Goal: Use online tool/utility: Use online tool/utility

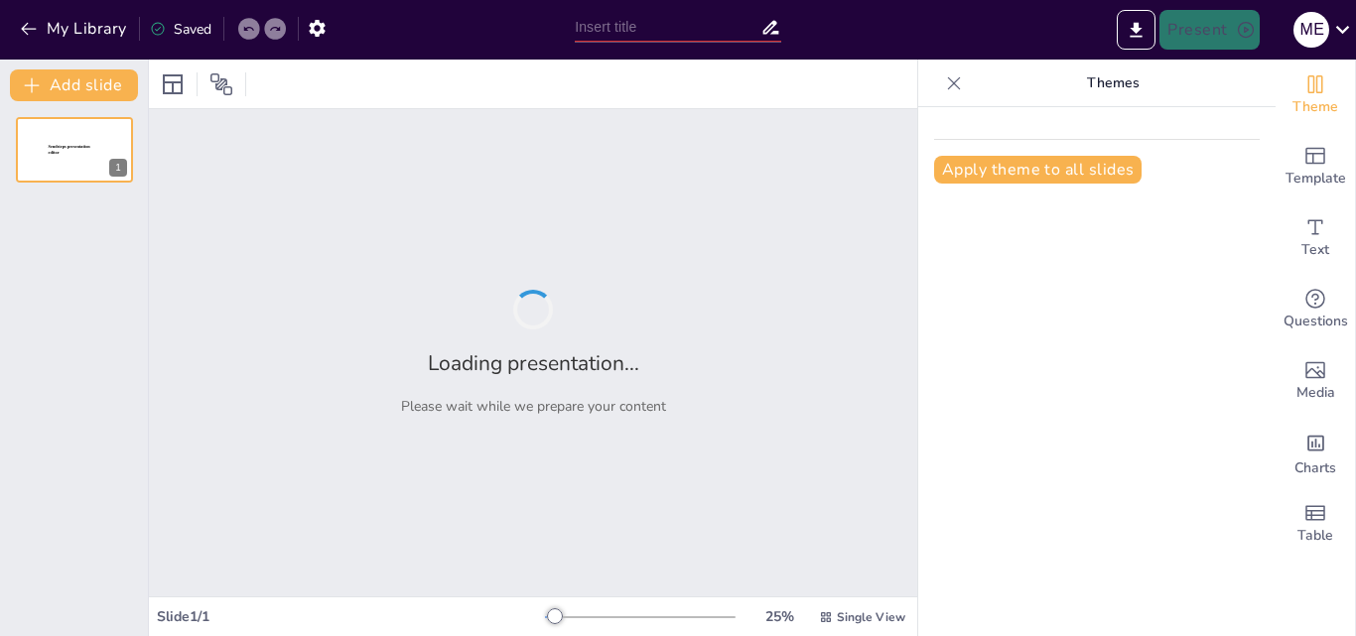
type input "Integrative Approaches to Enhancing Listening Skills in EFL Contexts"
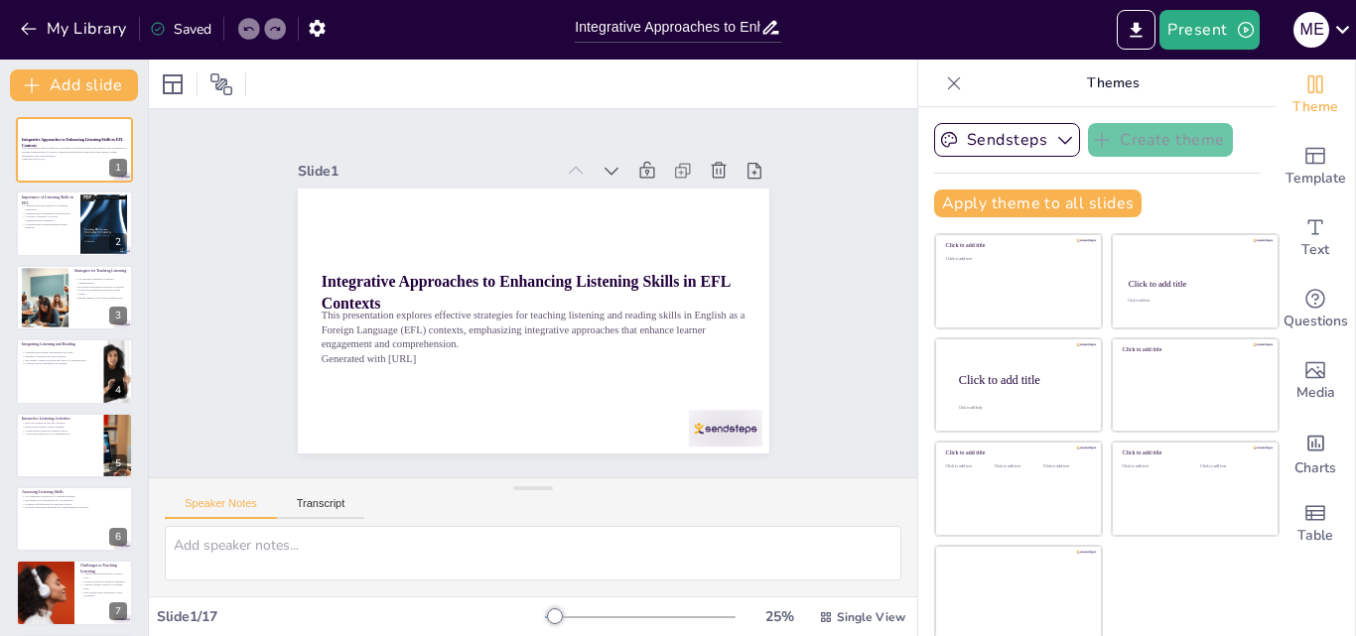
checkbox input "true"
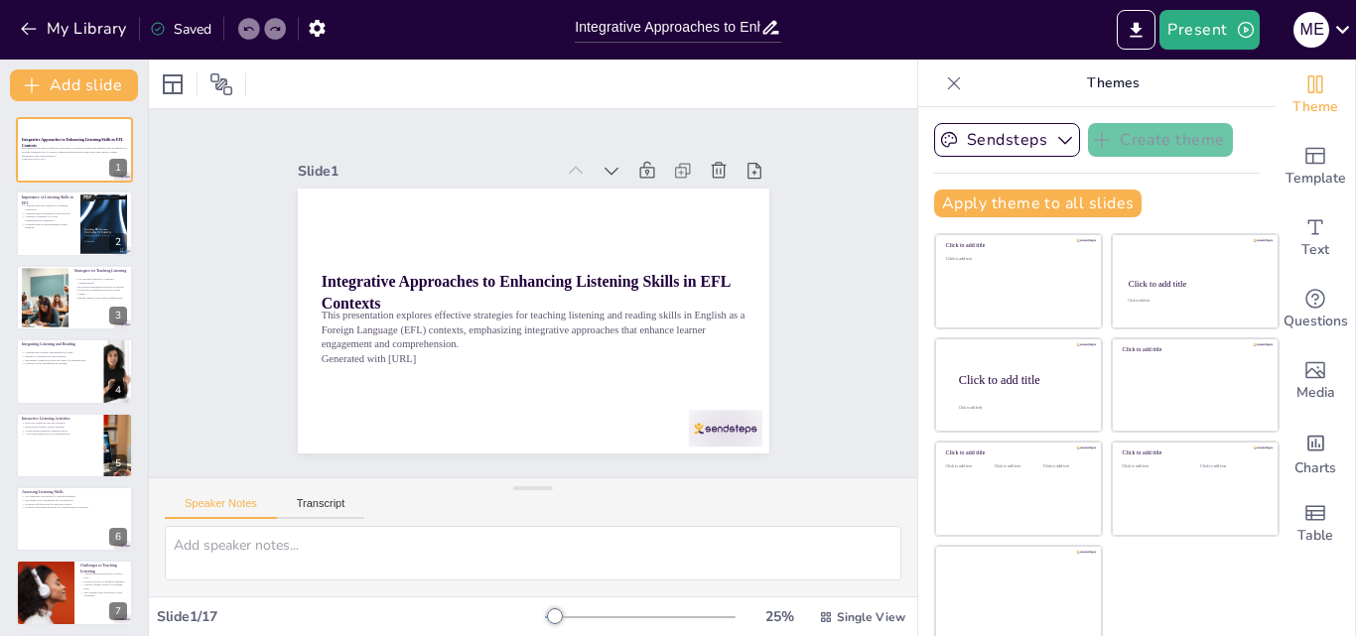
checkbox input "true"
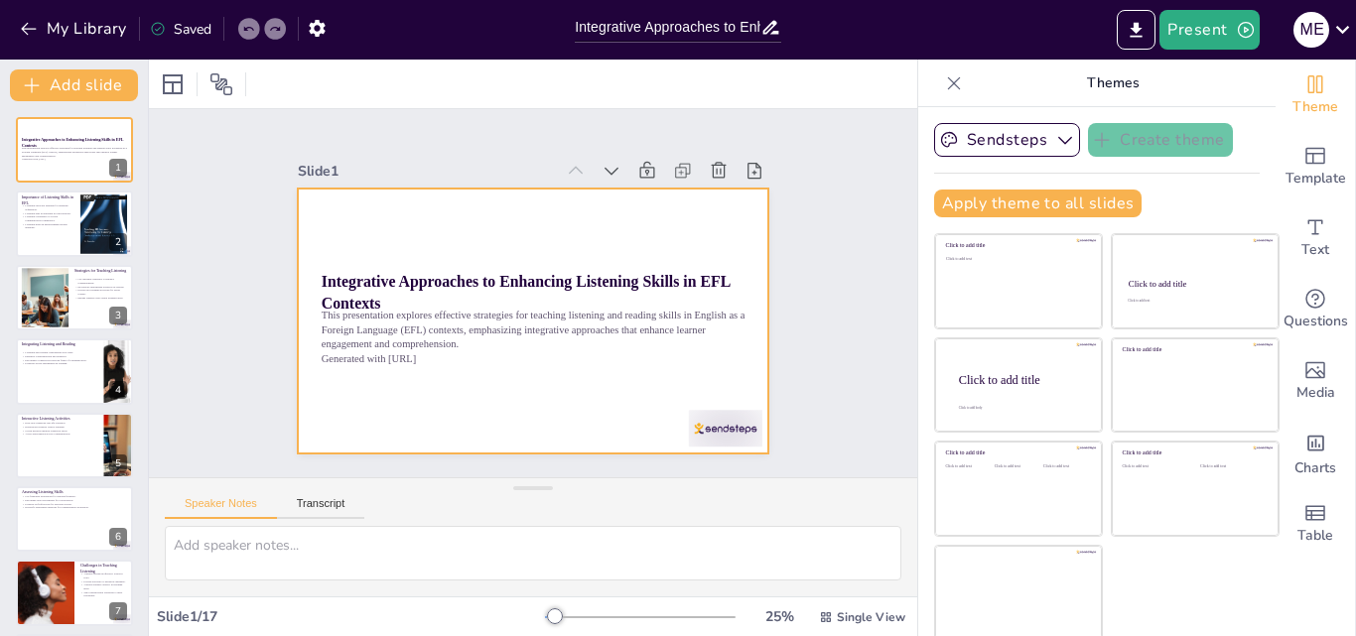
checkbox input "true"
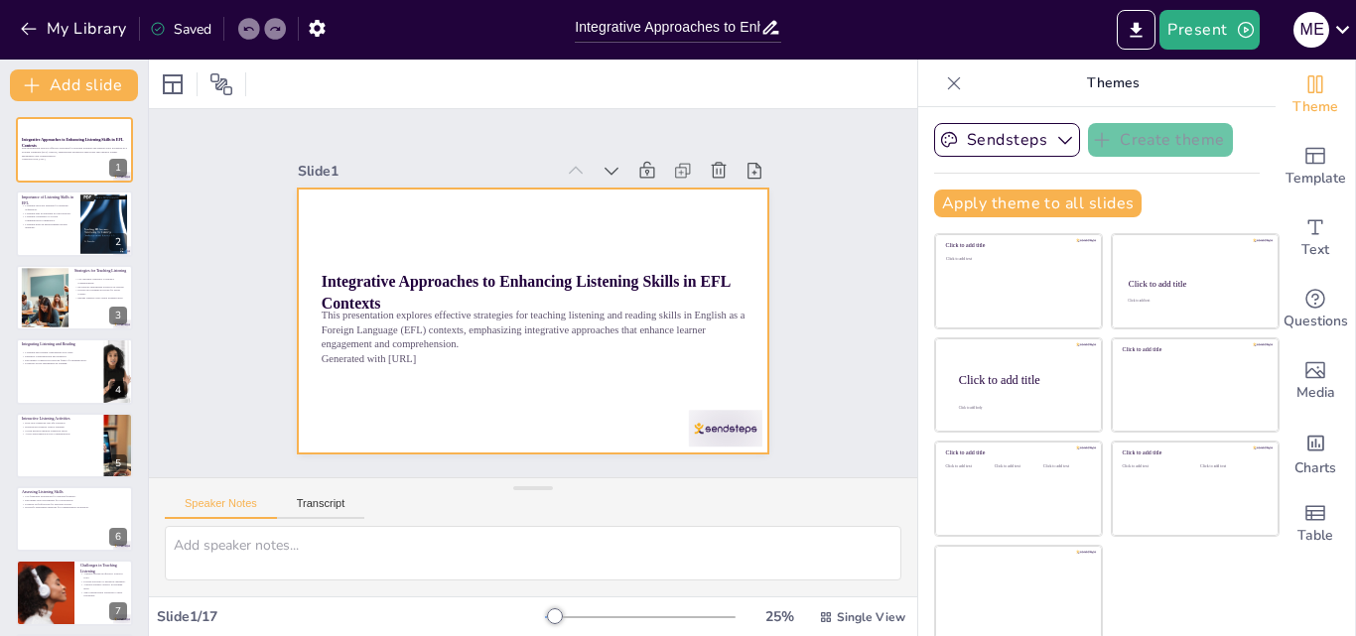
checkbox input "true"
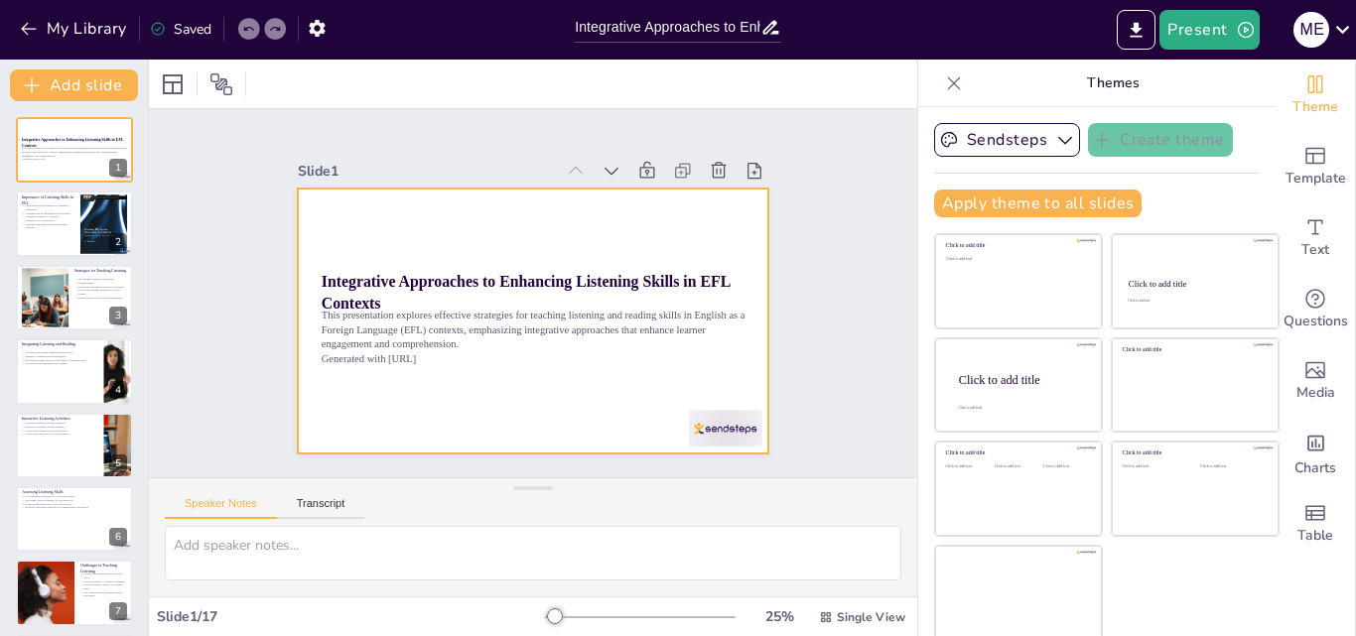
checkbox input "true"
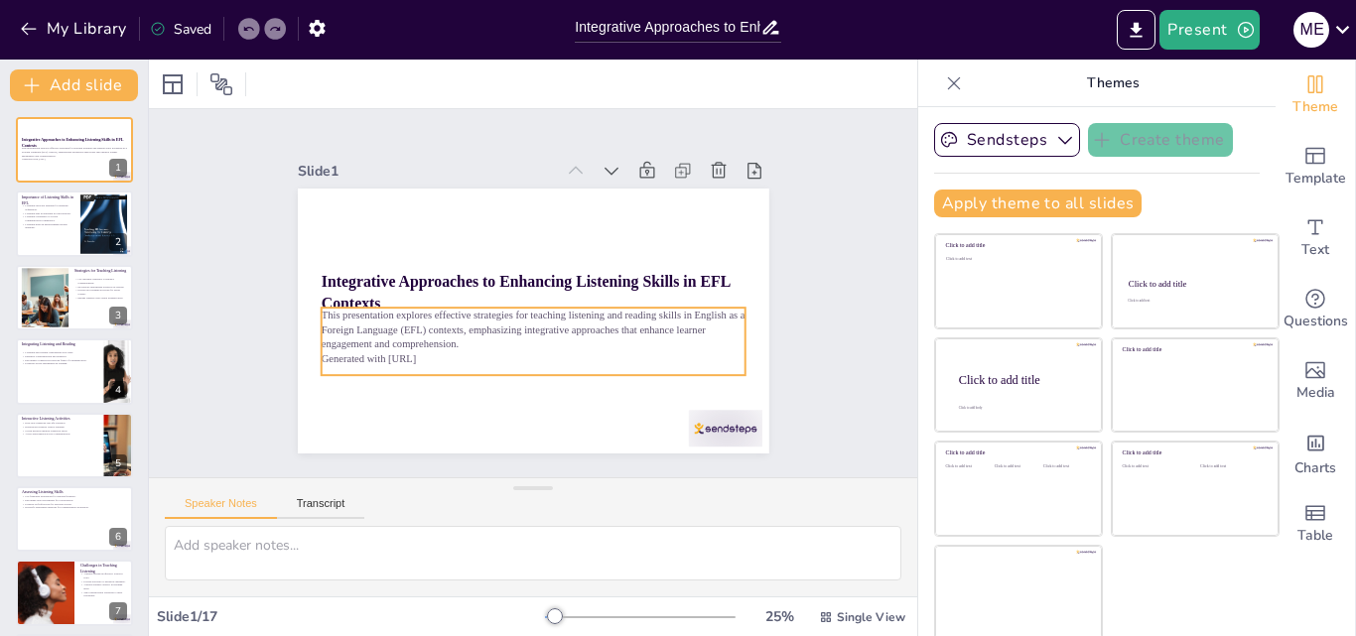
scroll to position [4, 0]
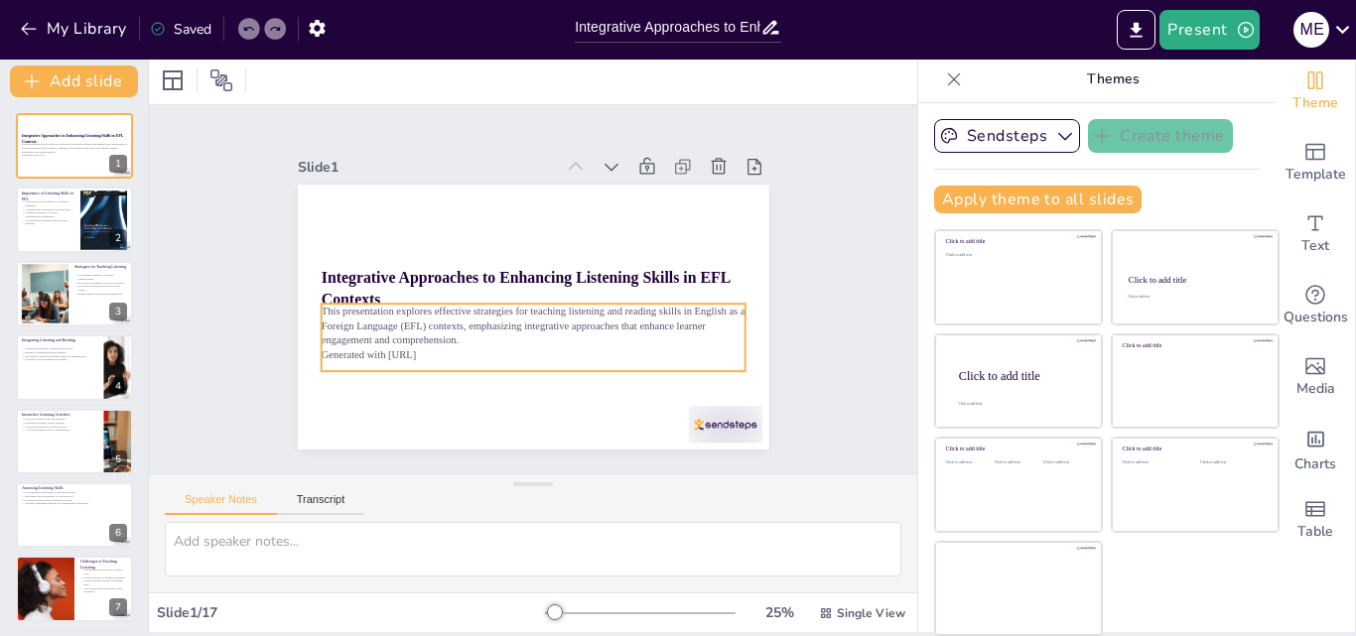
checkbox input "true"
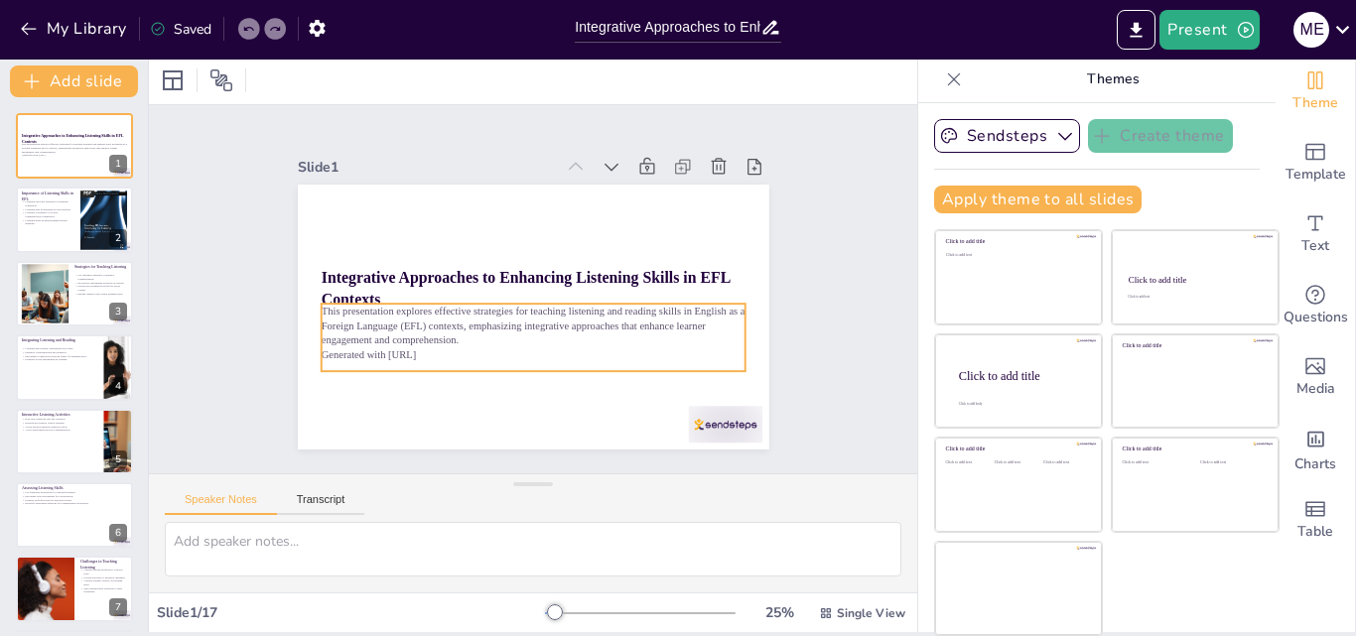
checkbox input "true"
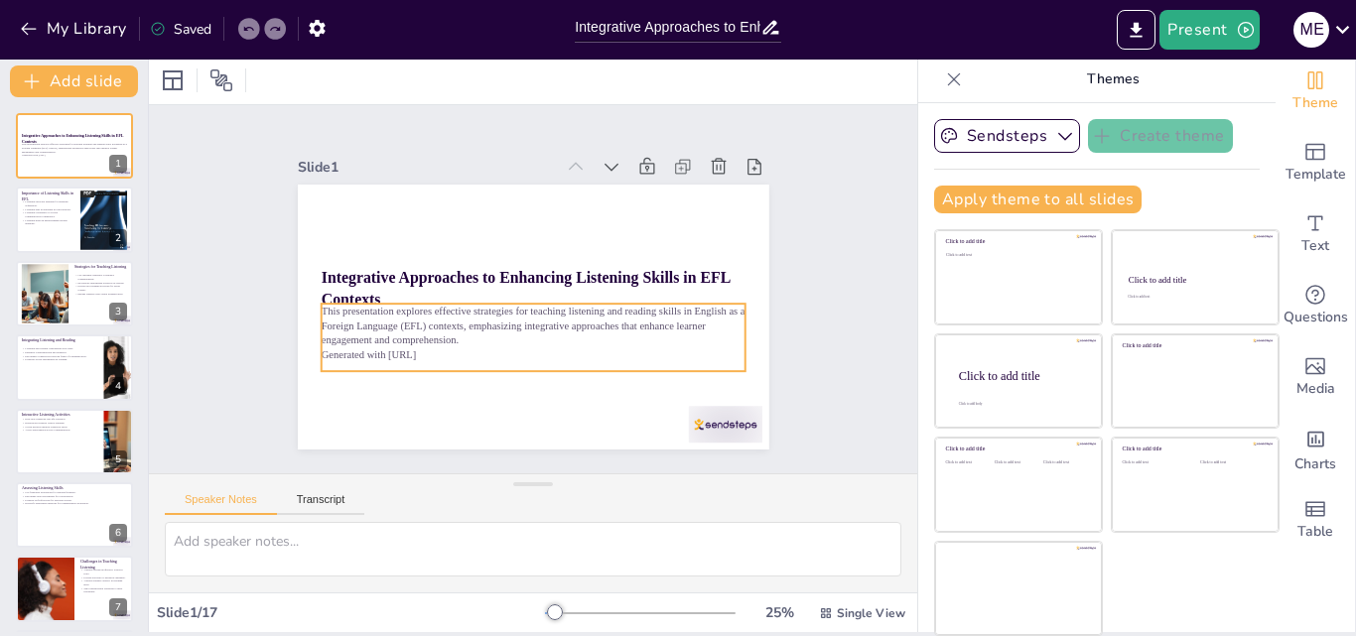
checkbox input "true"
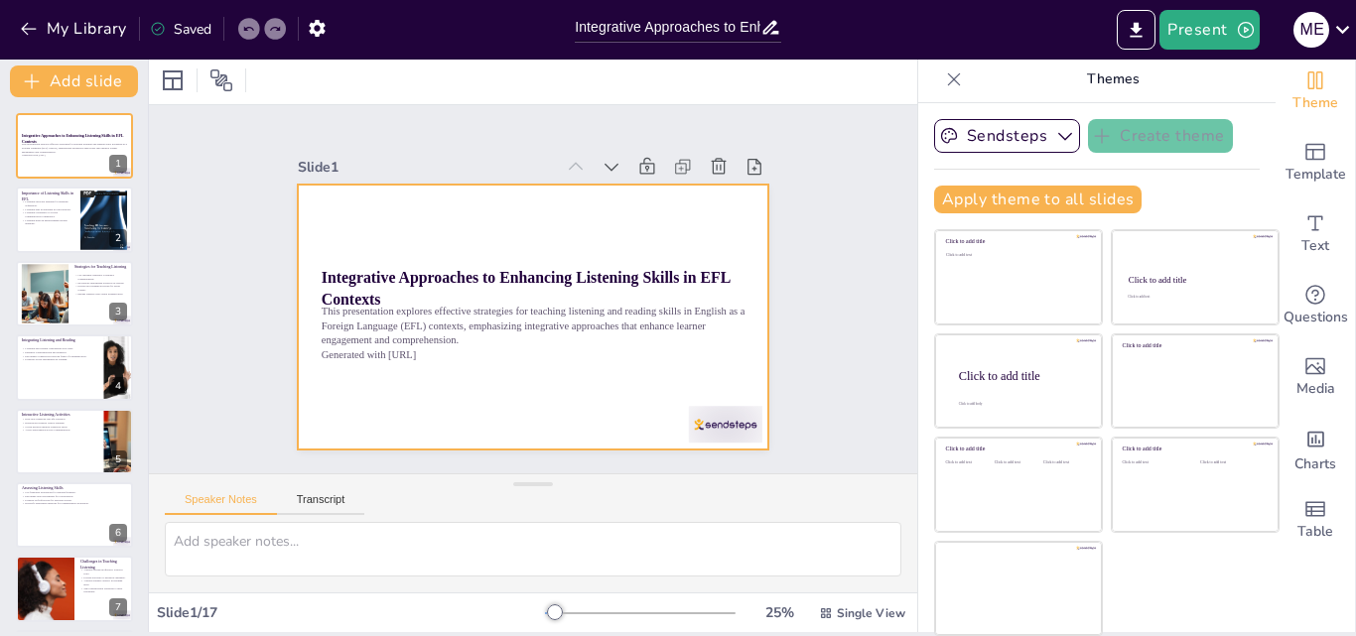
checkbox input "true"
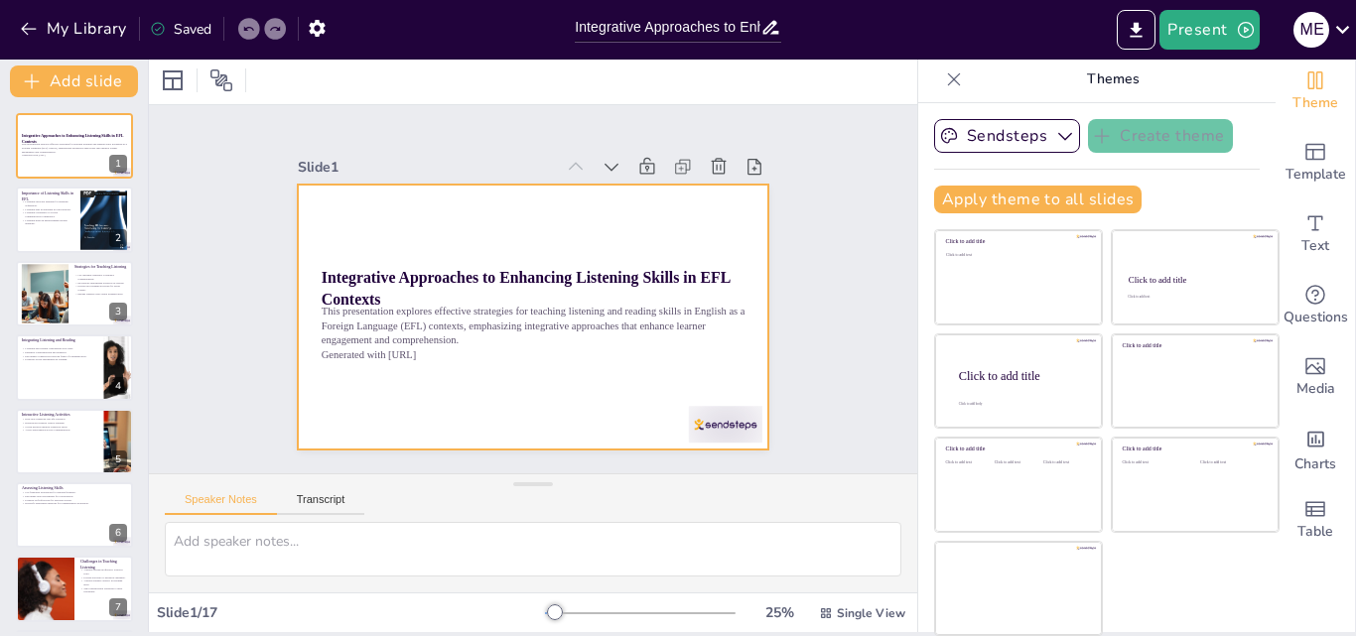
checkbox input "true"
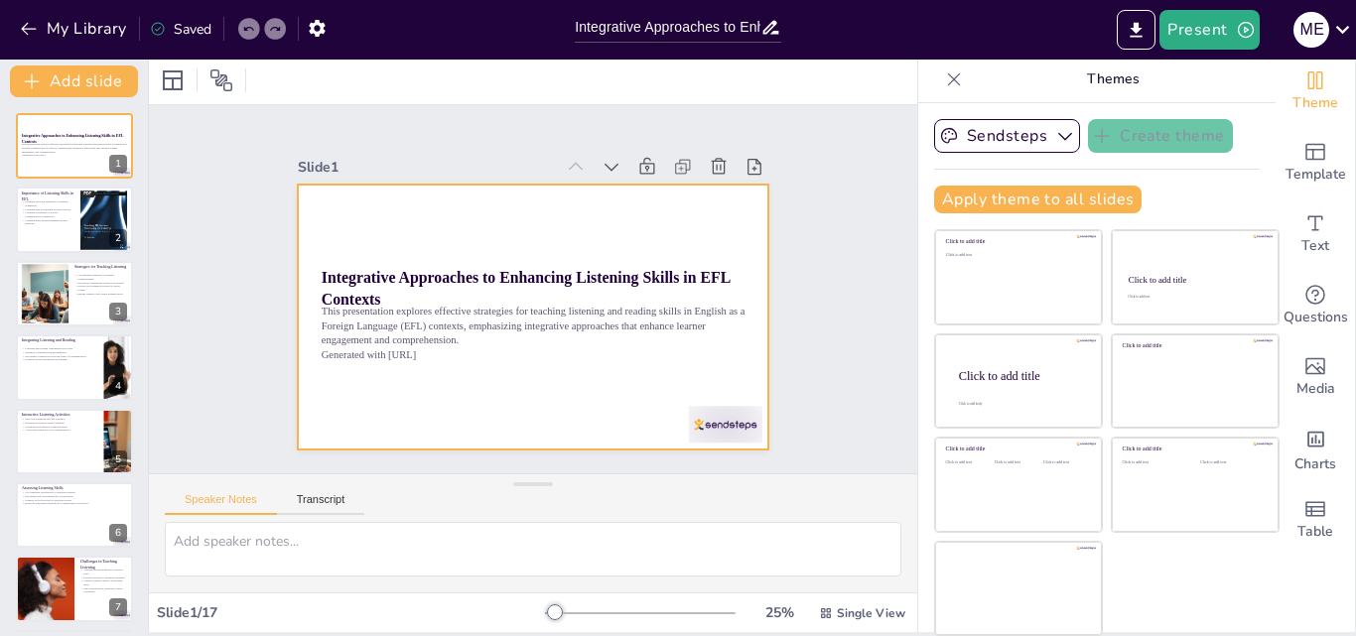
checkbox input "true"
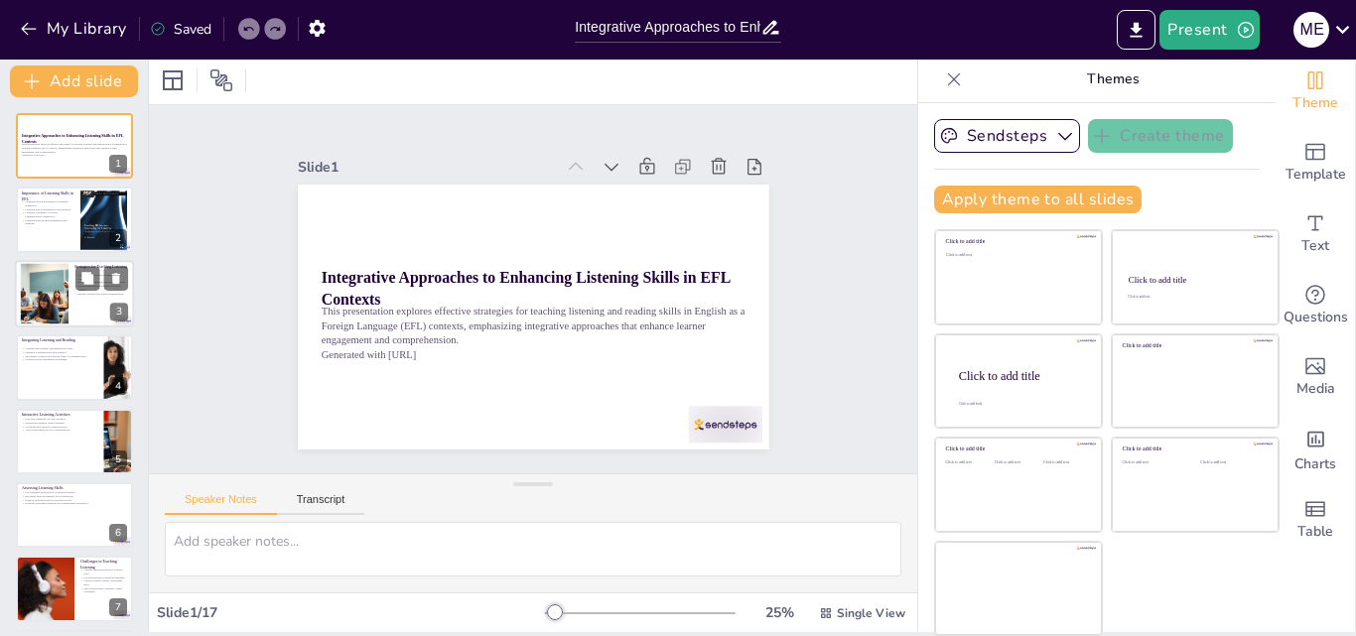
checkbox input "true"
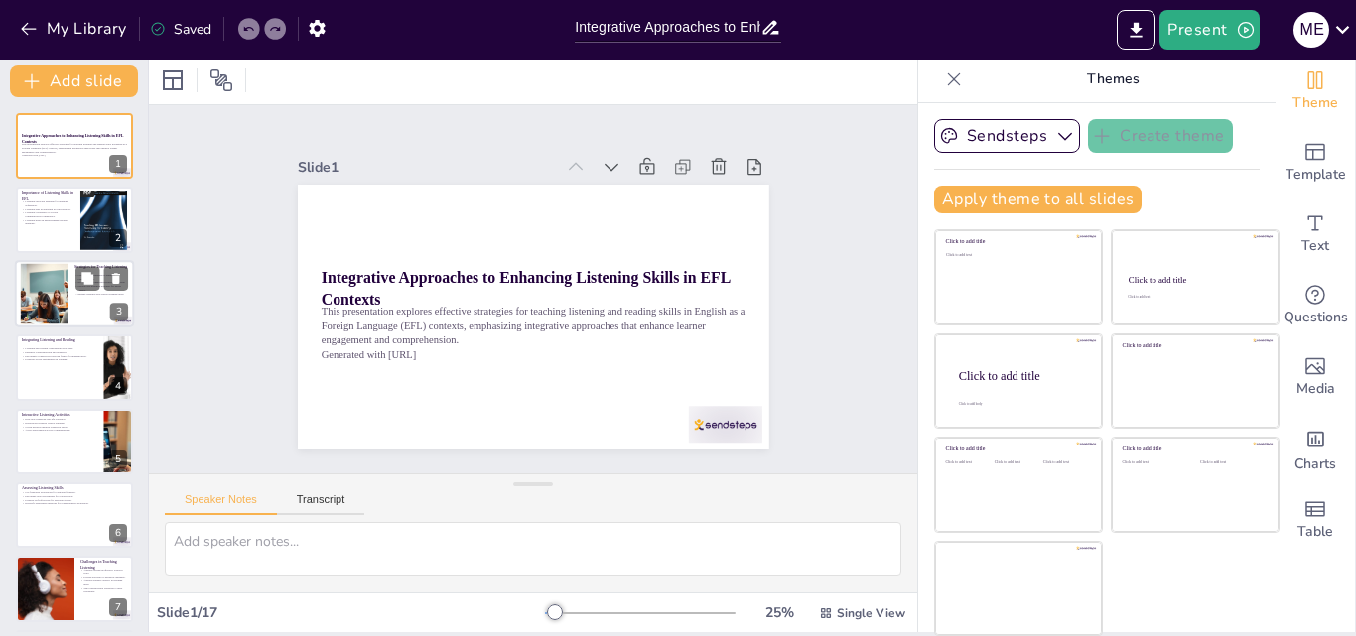
checkbox input "true"
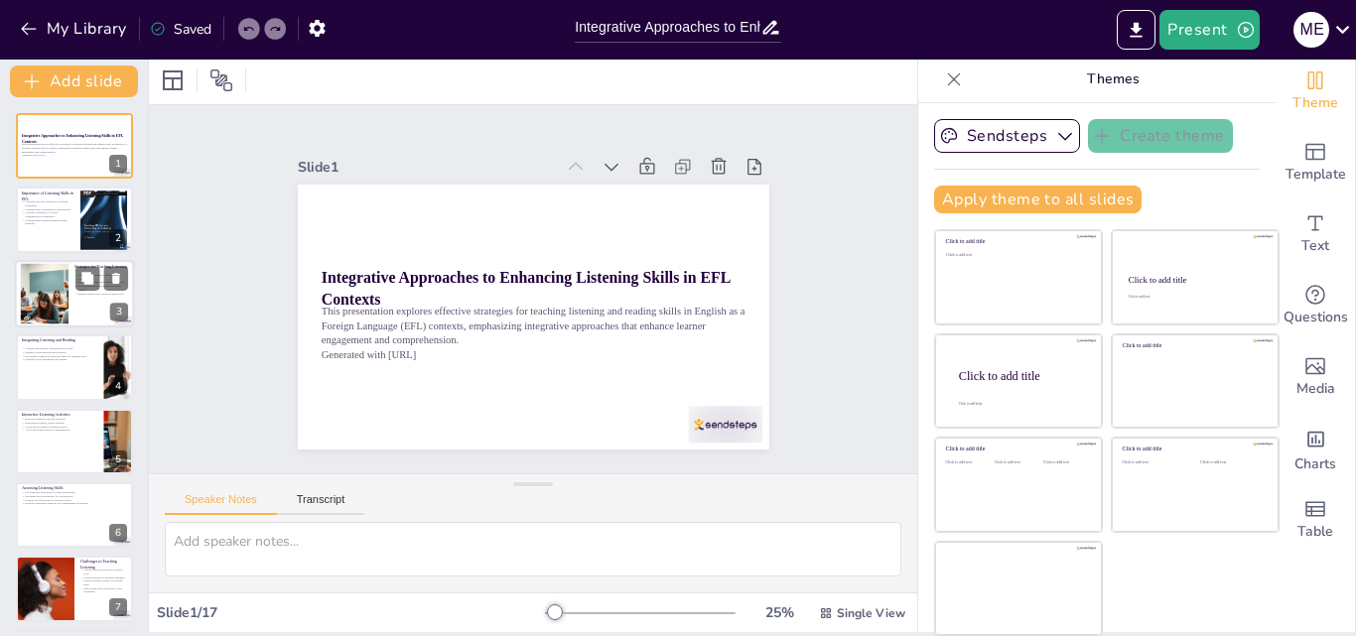
checkbox input "true"
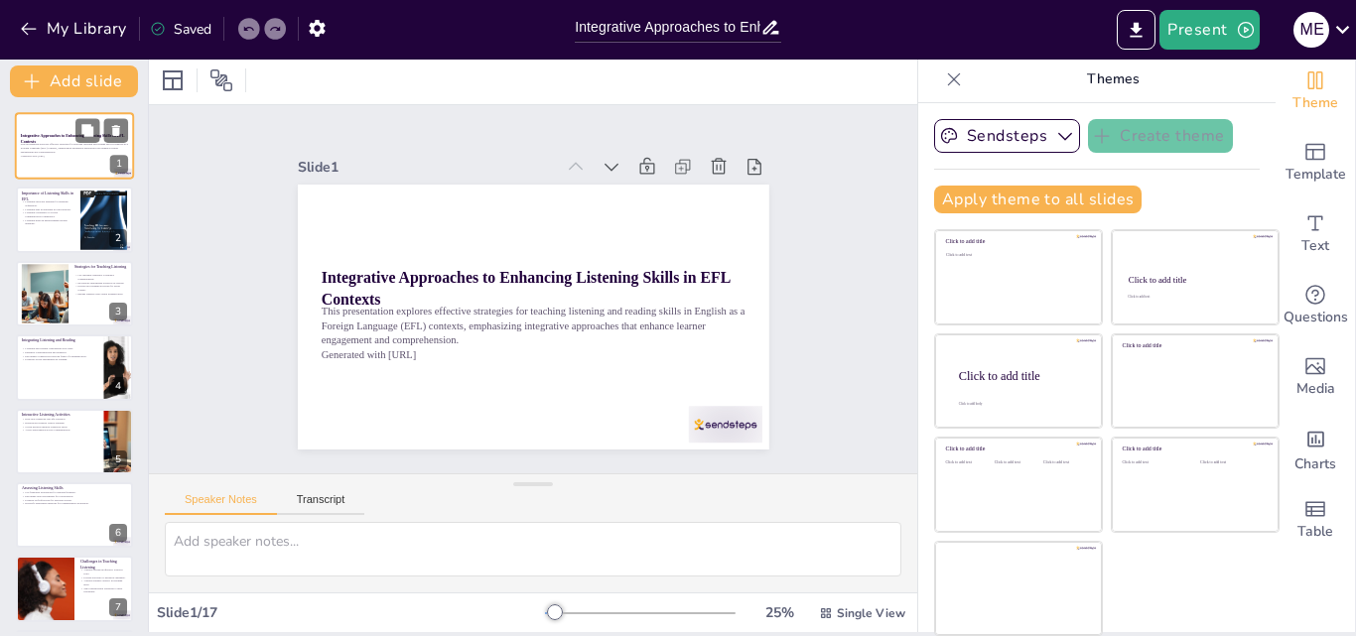
checkbox input "true"
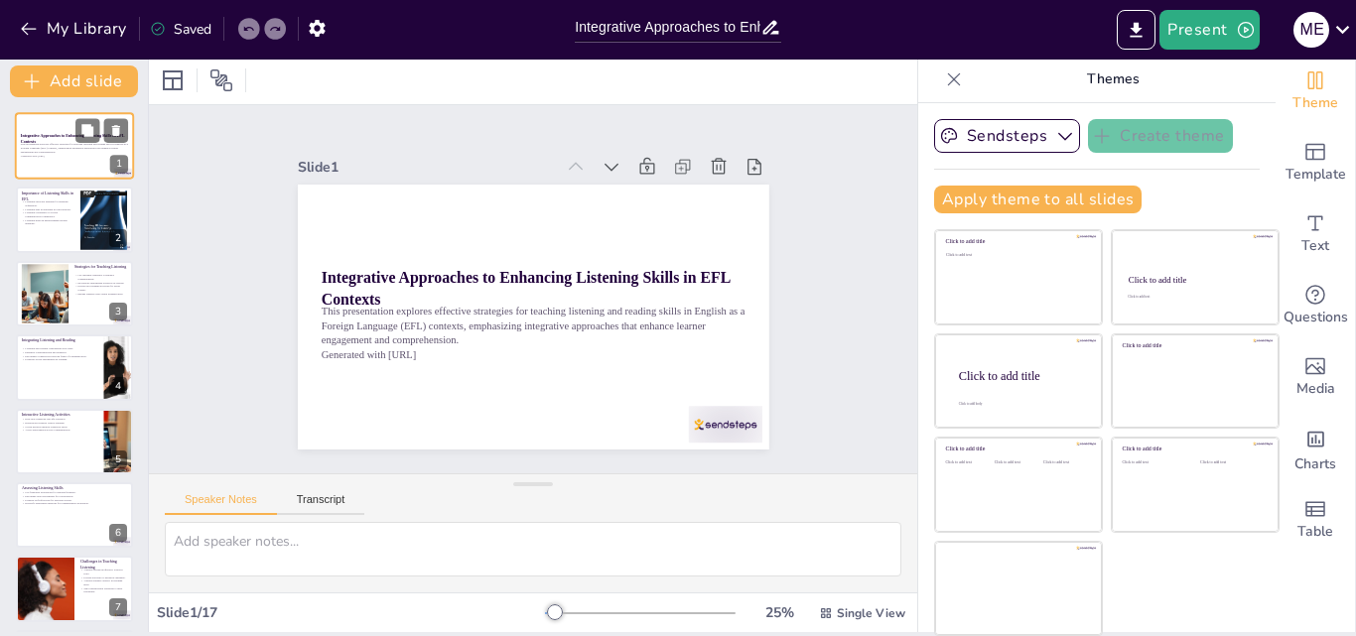
checkbox input "true"
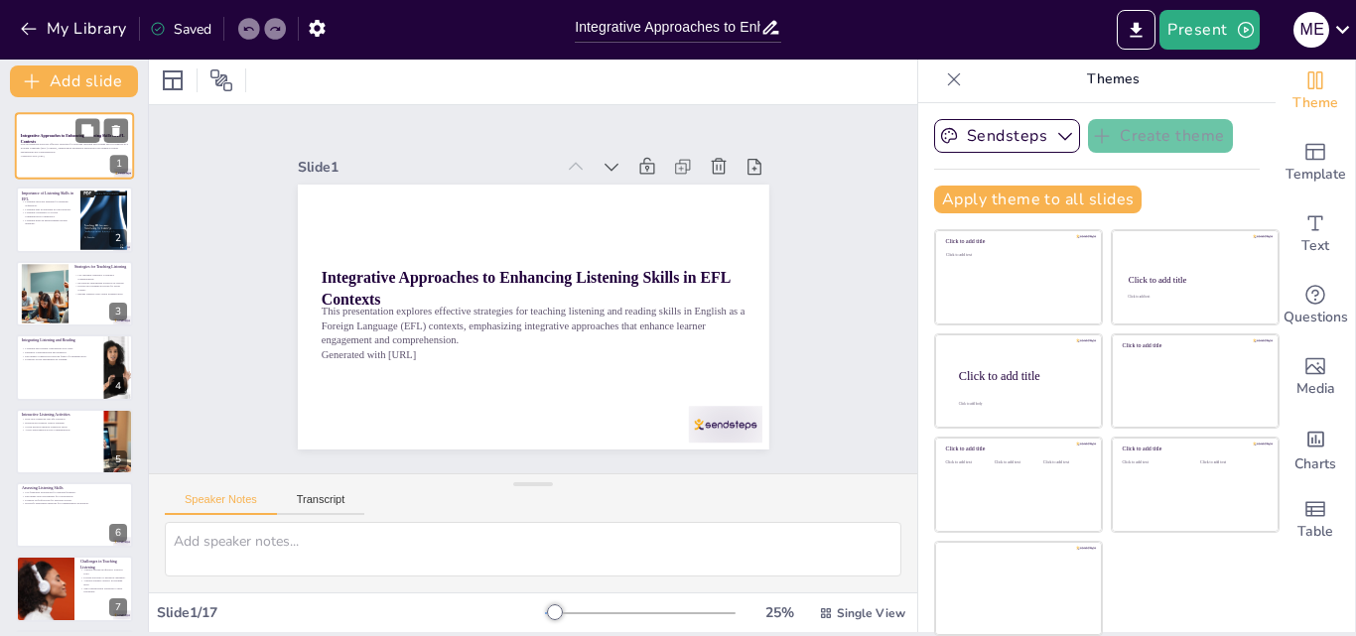
checkbox input "true"
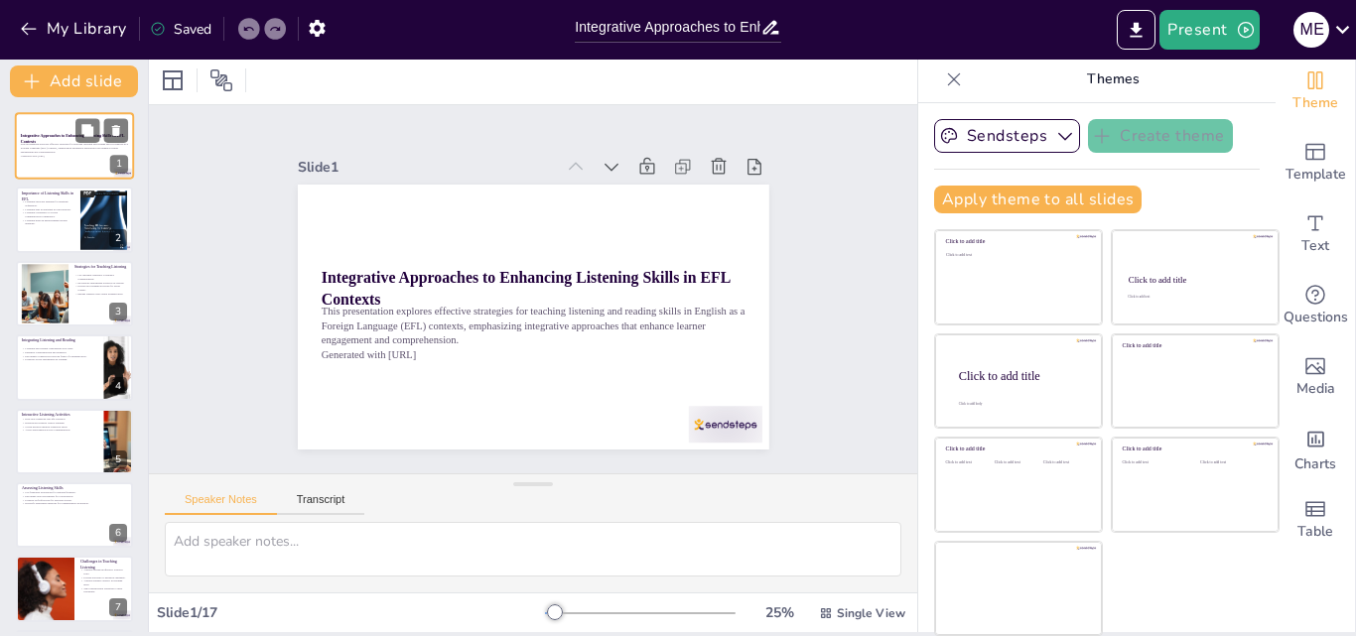
checkbox input "true"
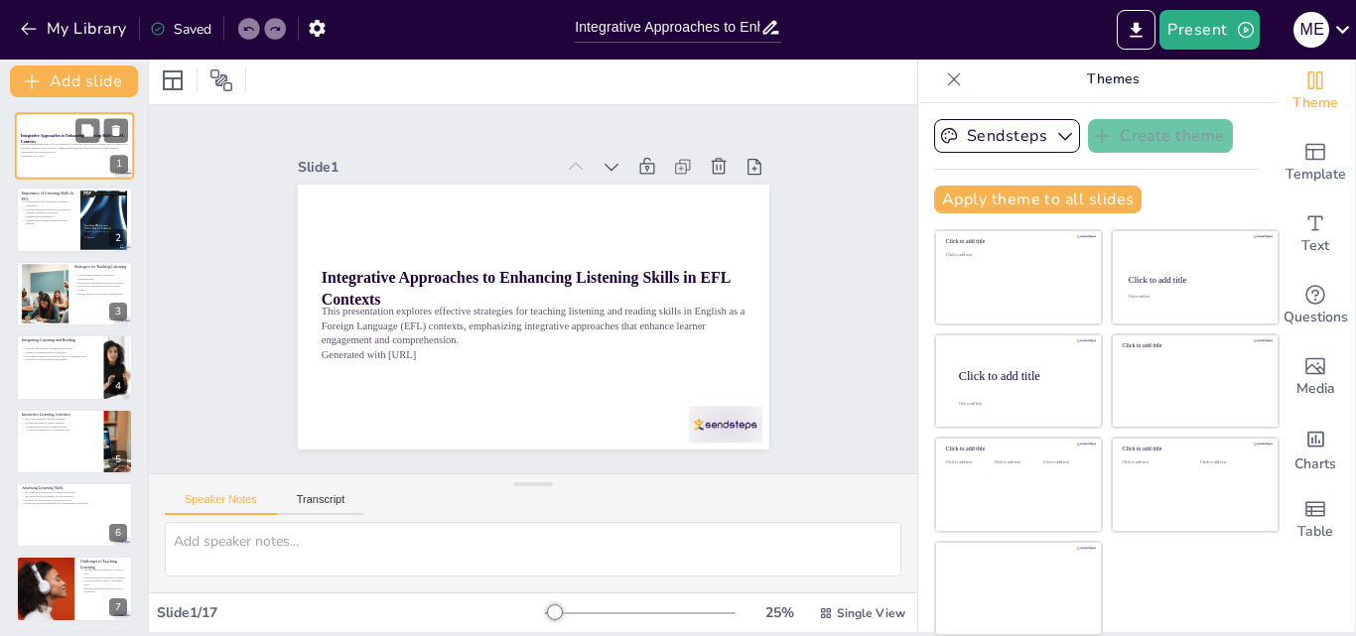
checkbox input "true"
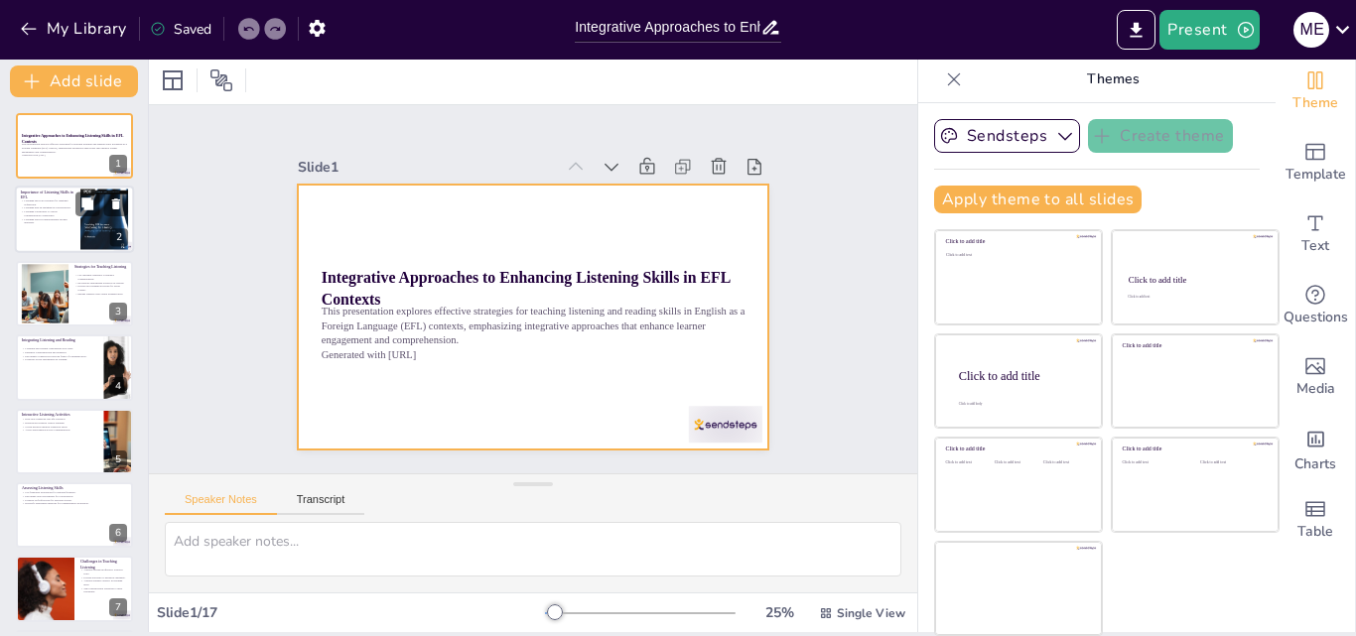
checkbox input "true"
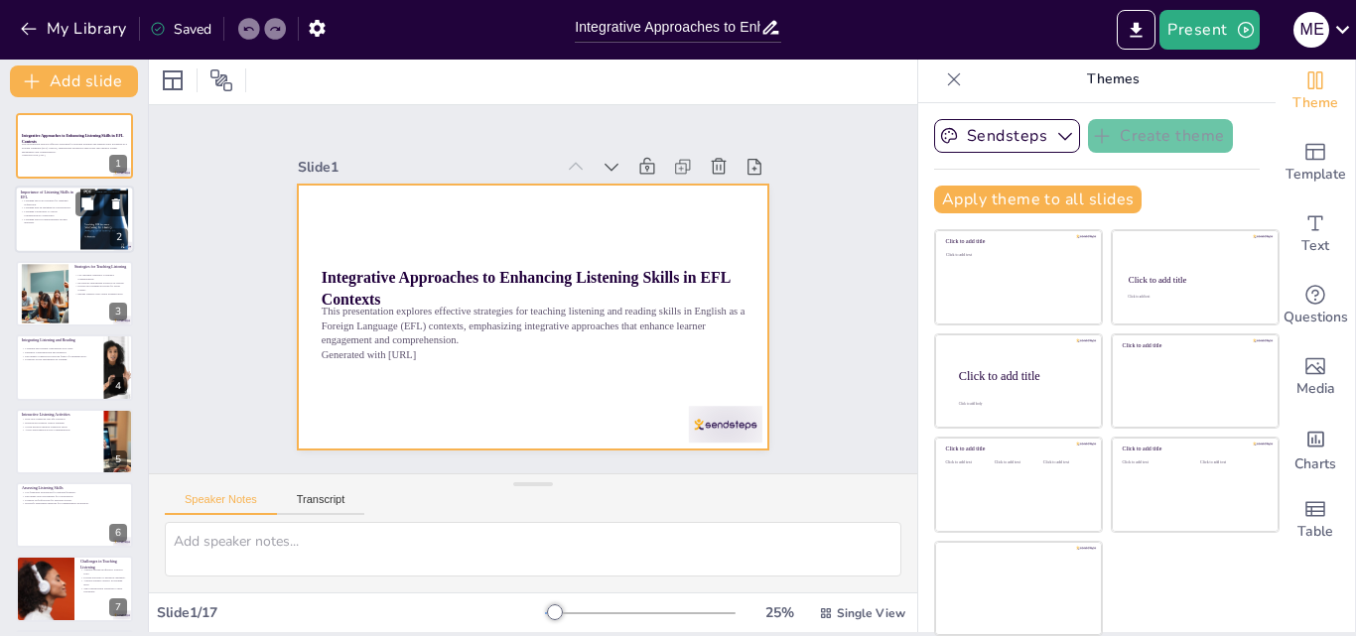
checkbox input "true"
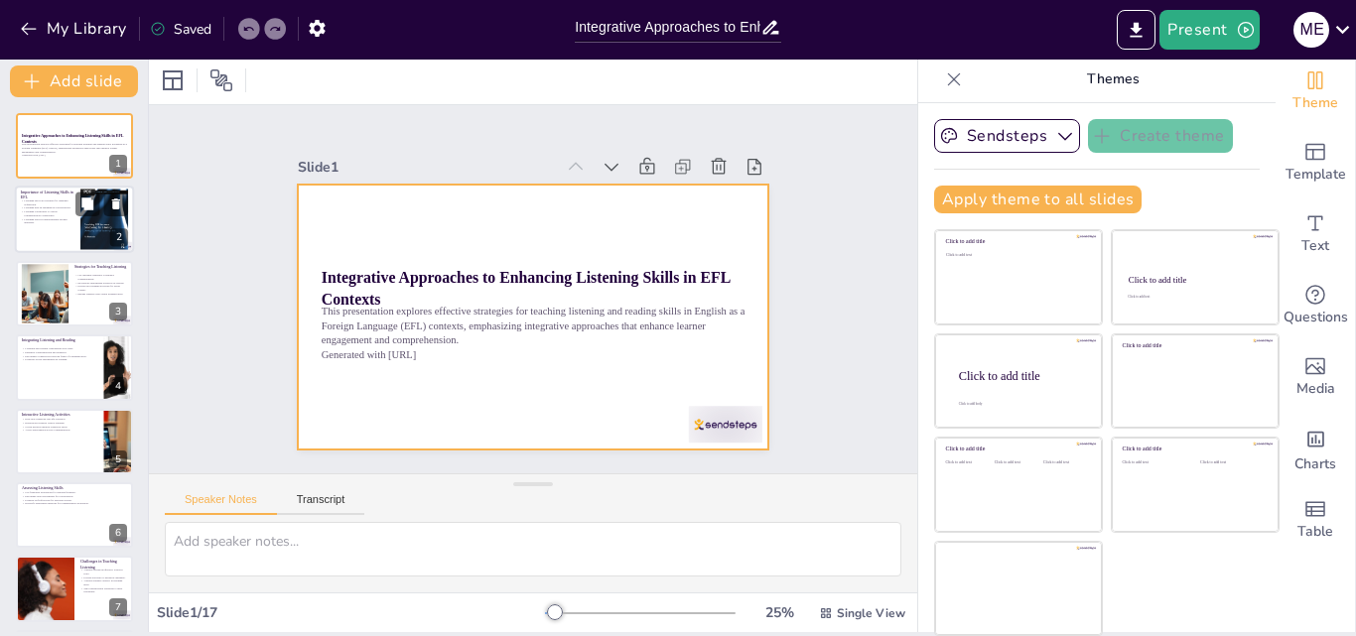
checkbox input "true"
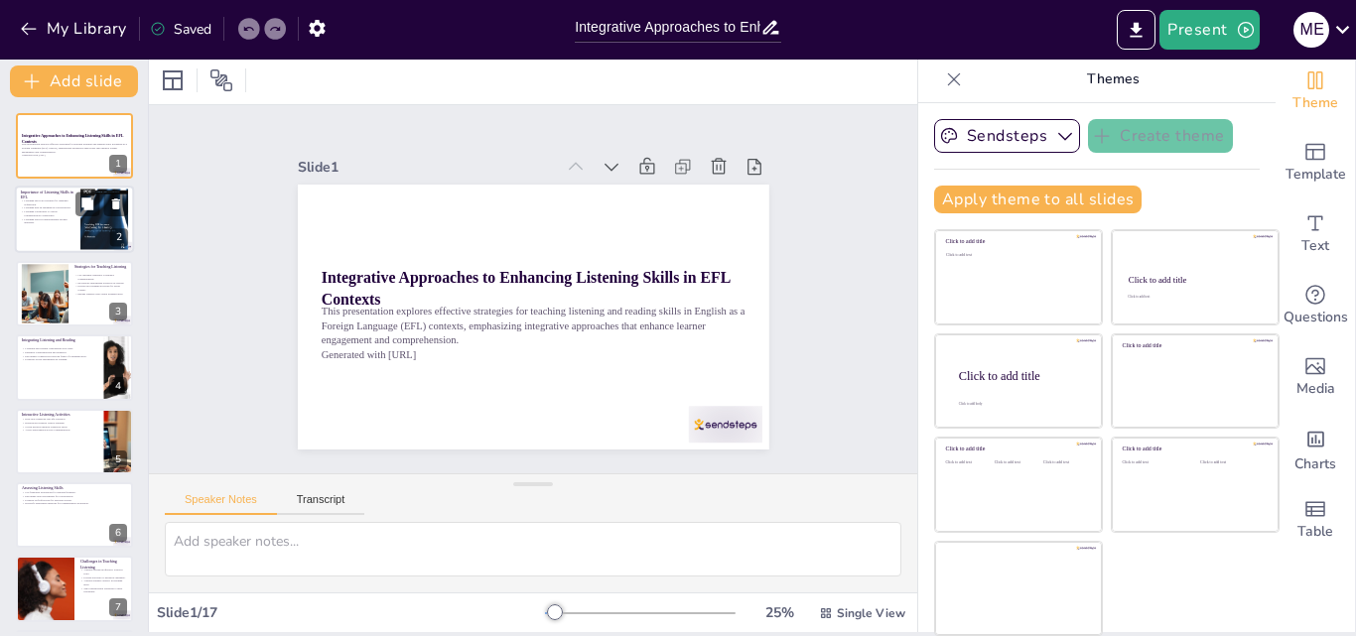
checkbox input "true"
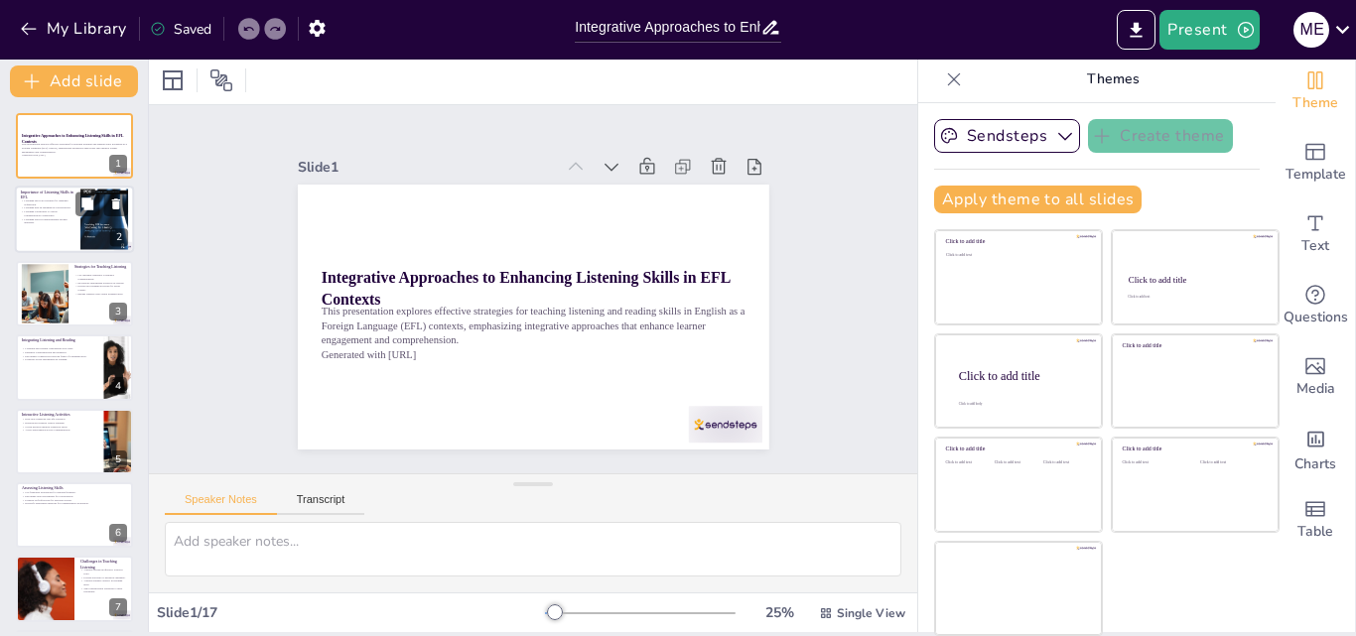
click at [45, 207] on p "Listening aids in engaging in conversations." at bounding box center [48, 208] width 54 height 4
checkbox input "true"
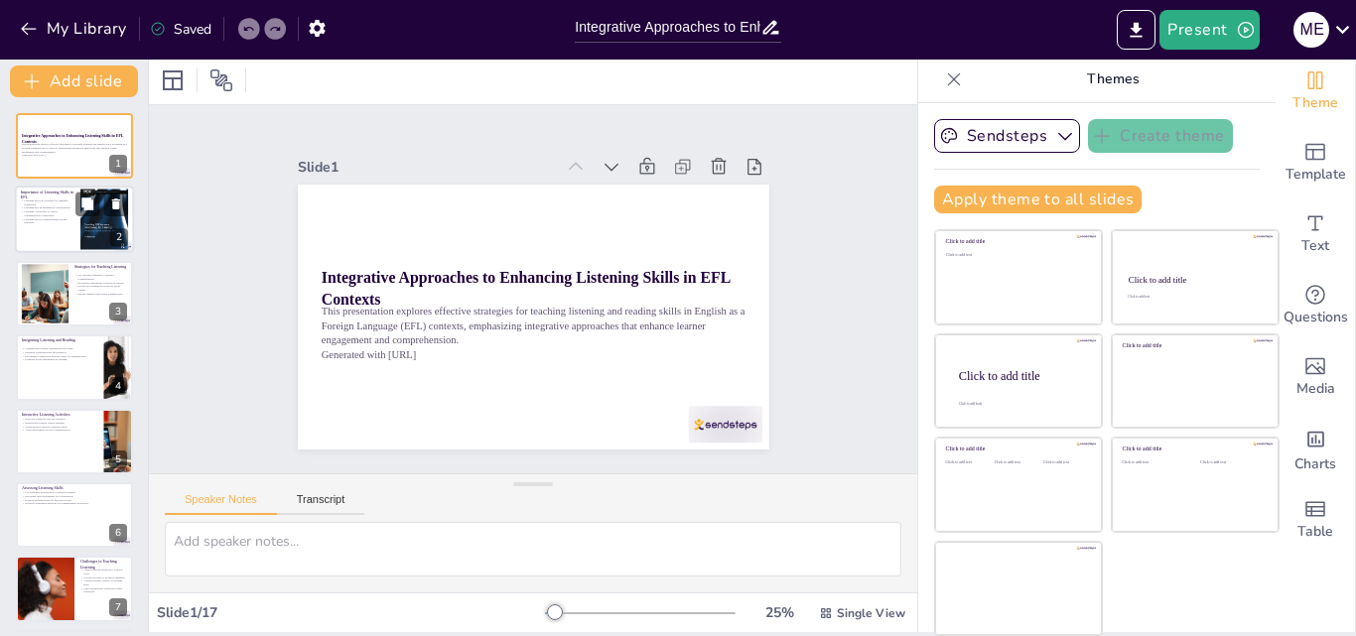
checkbox input "true"
type textarea "Listening is a pivotal component of language learning, serving as a bridge to u…"
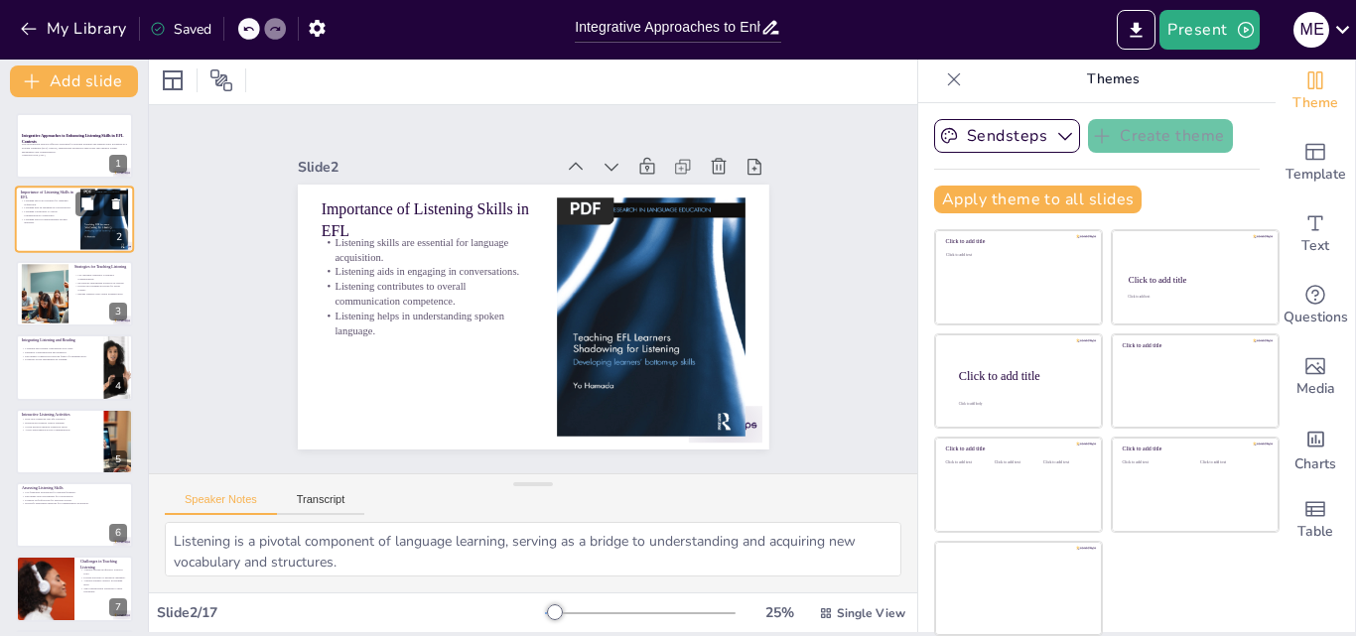
checkbox input "true"
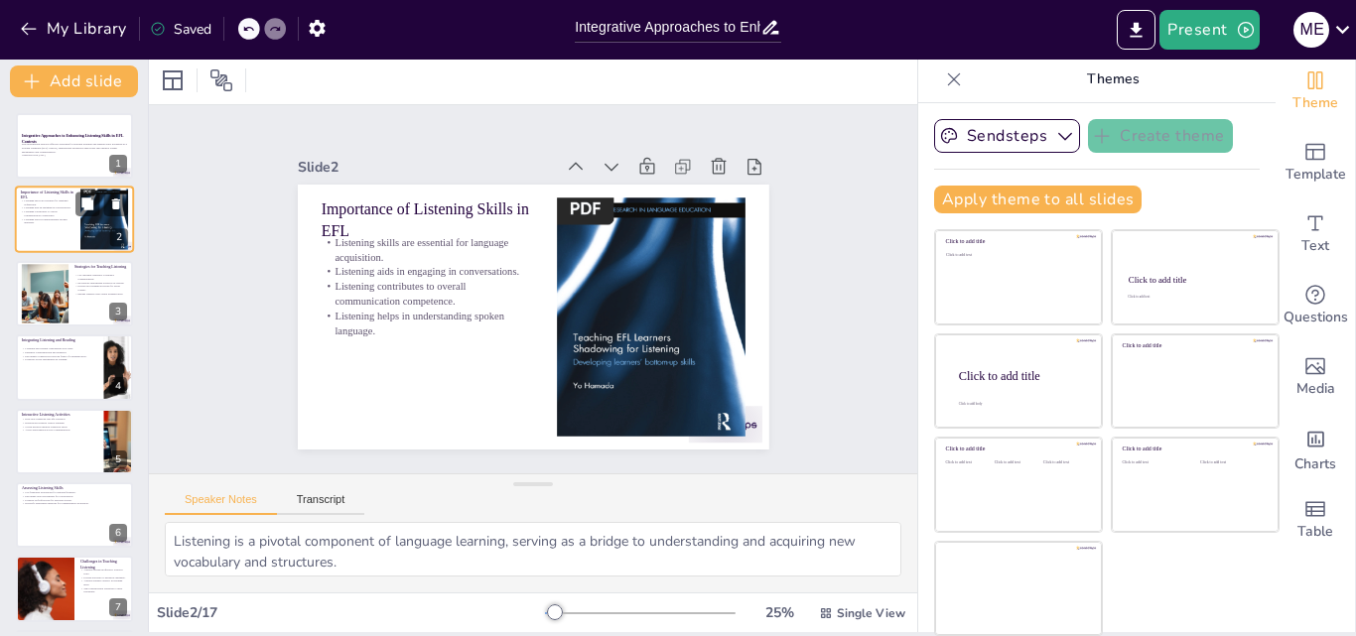
checkbox input "true"
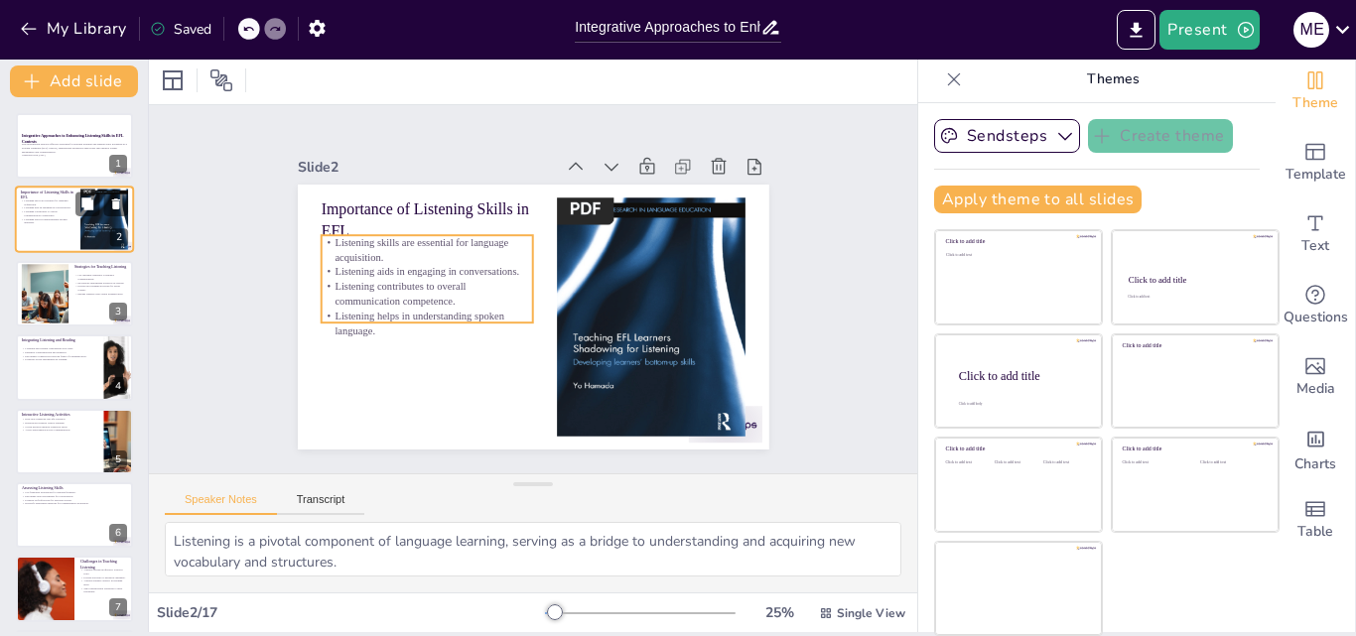
checkbox input "true"
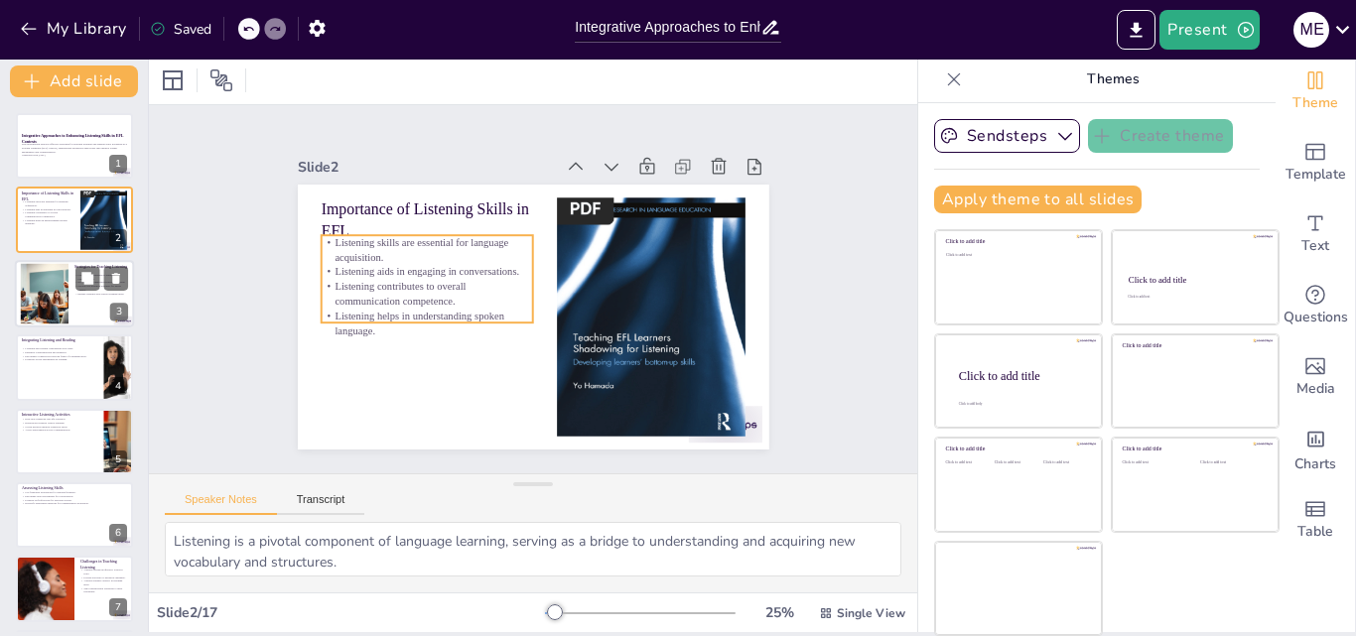
checkbox input "true"
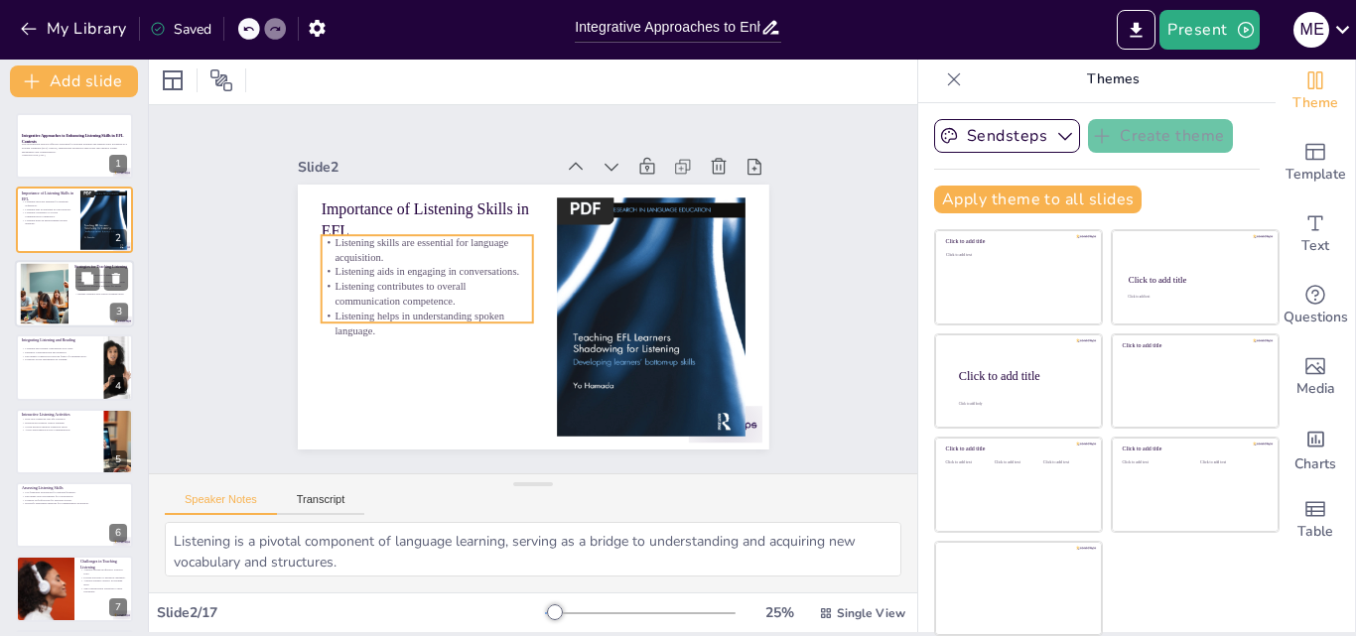
checkbox input "true"
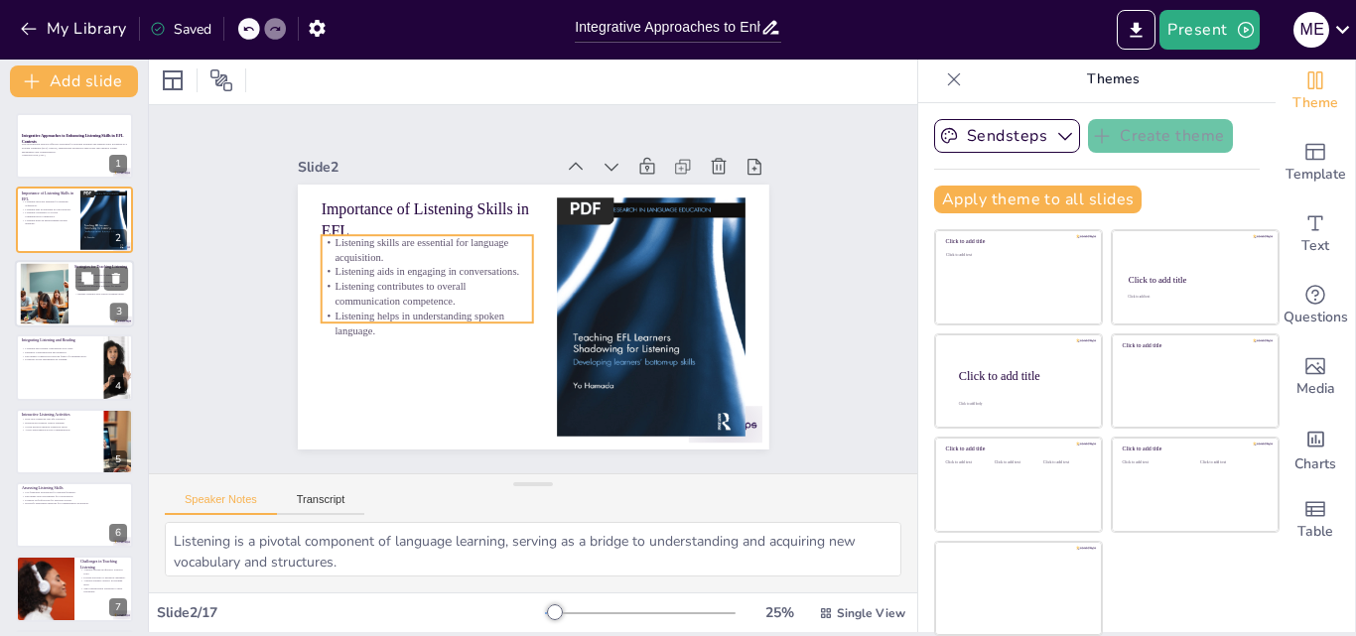
checkbox input "true"
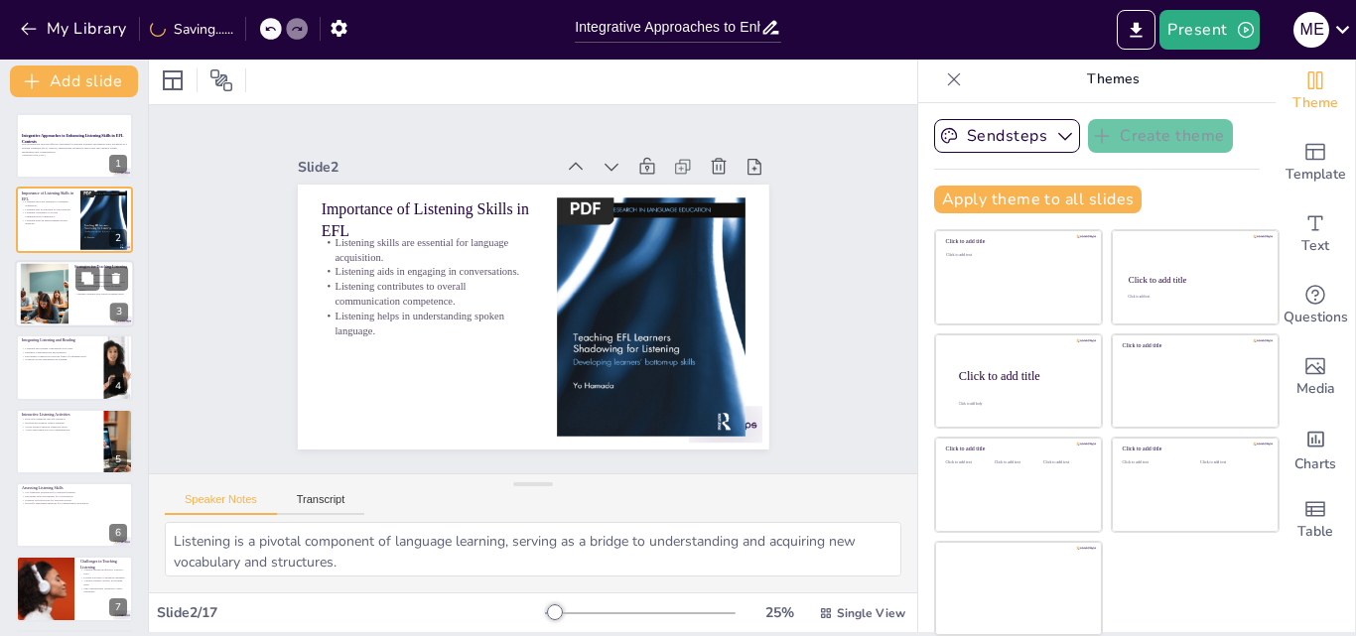
click at [51, 306] on div at bounding box center [44, 293] width 90 height 61
checkbox input "true"
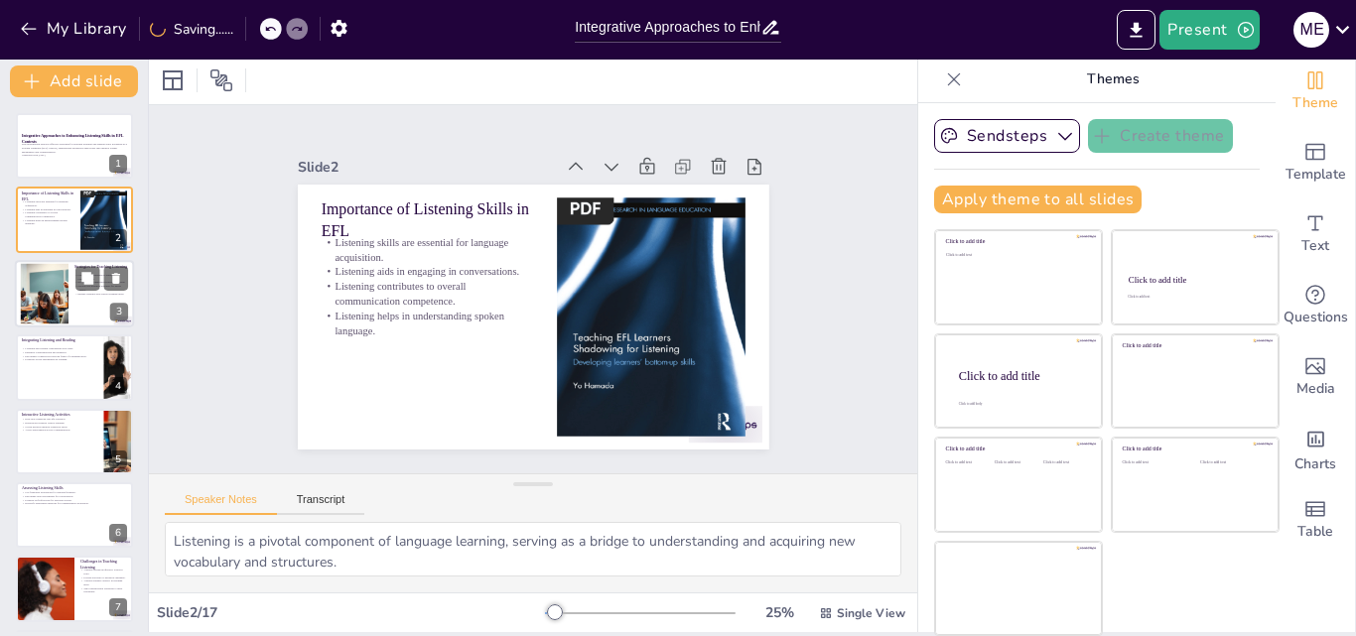
checkbox input "true"
type textarea "Authentic materials expose students to real-world language, making their learni…"
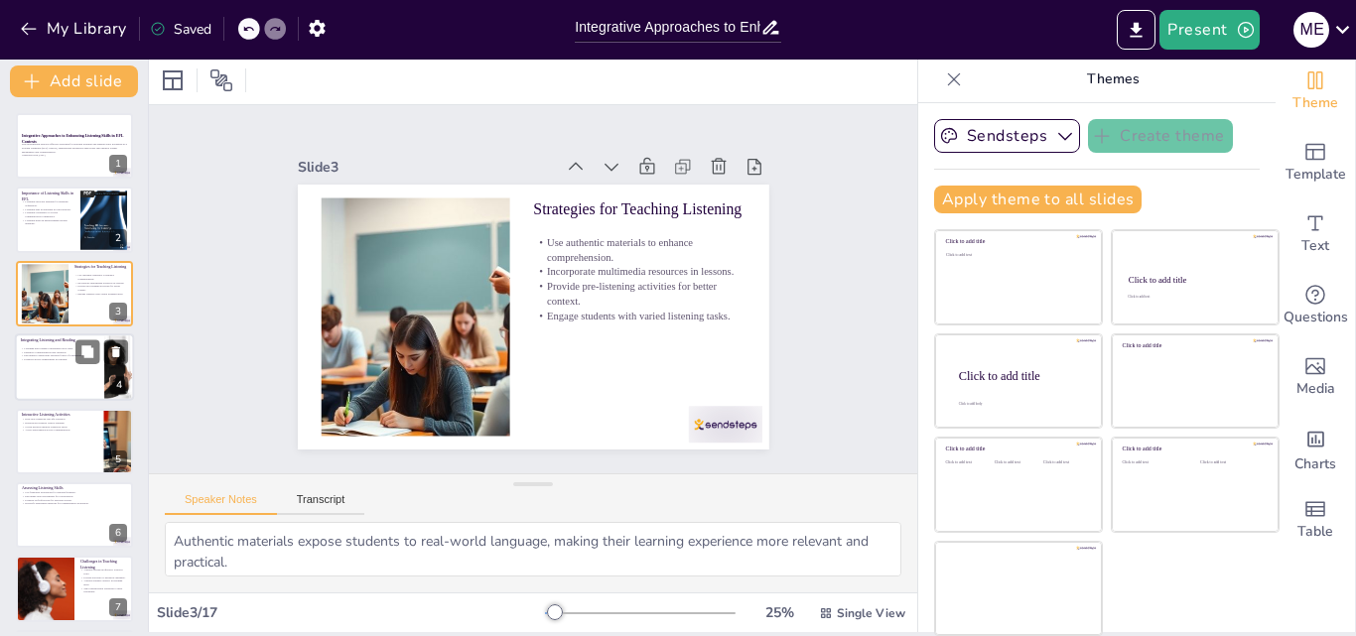
checkbox input "true"
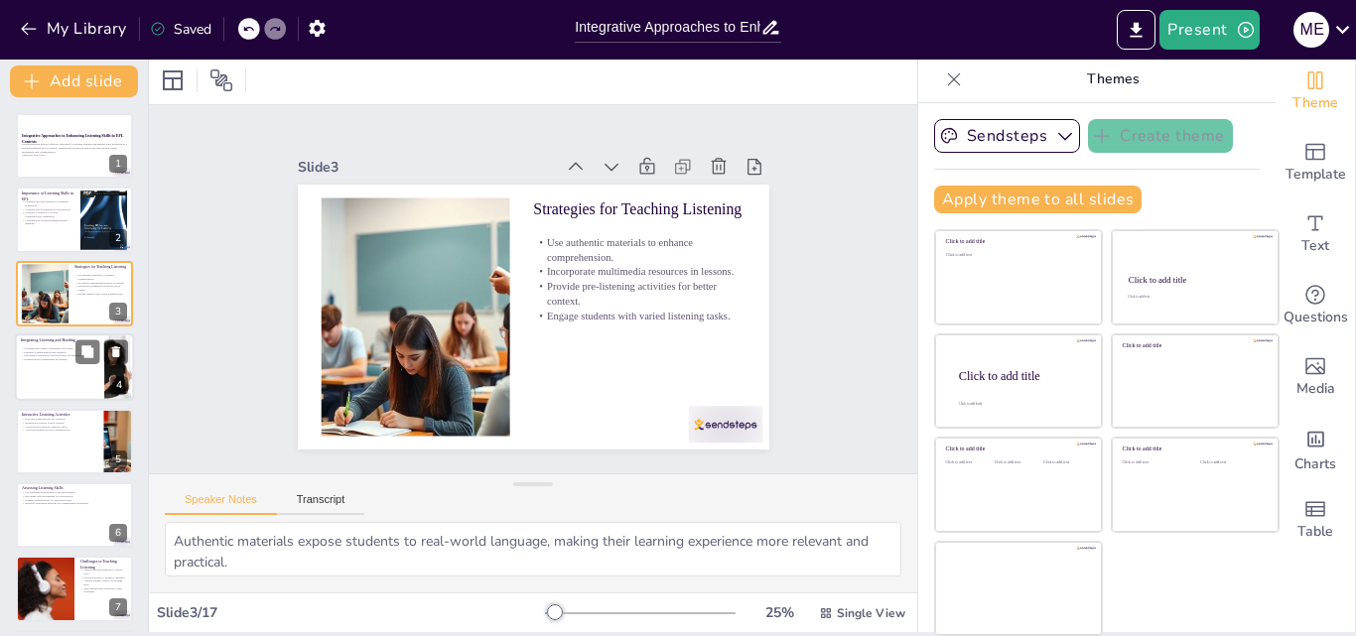
checkbox input "true"
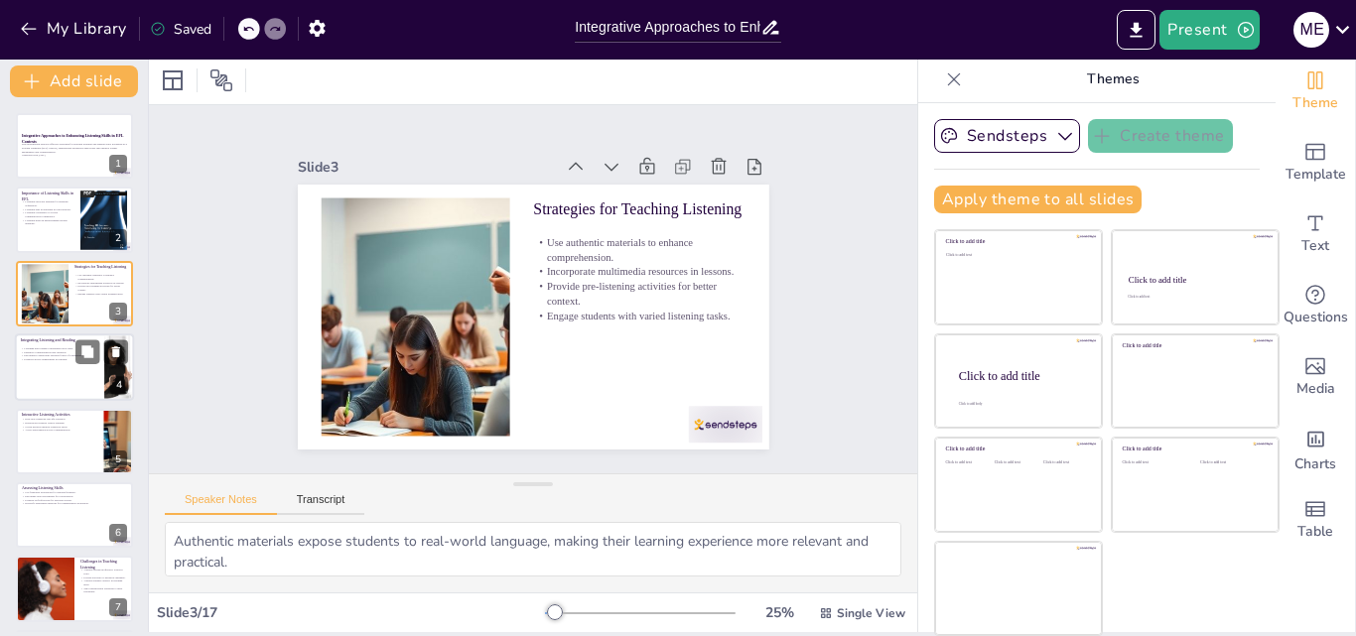
checkbox input "true"
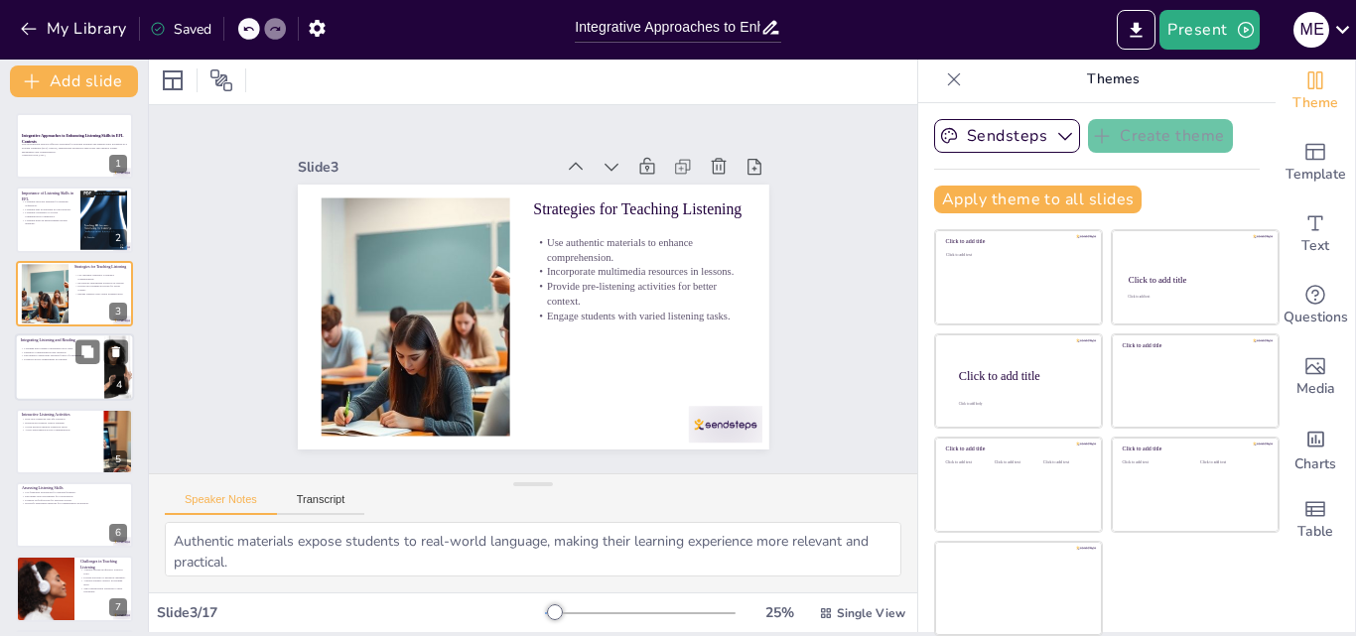
checkbox input "true"
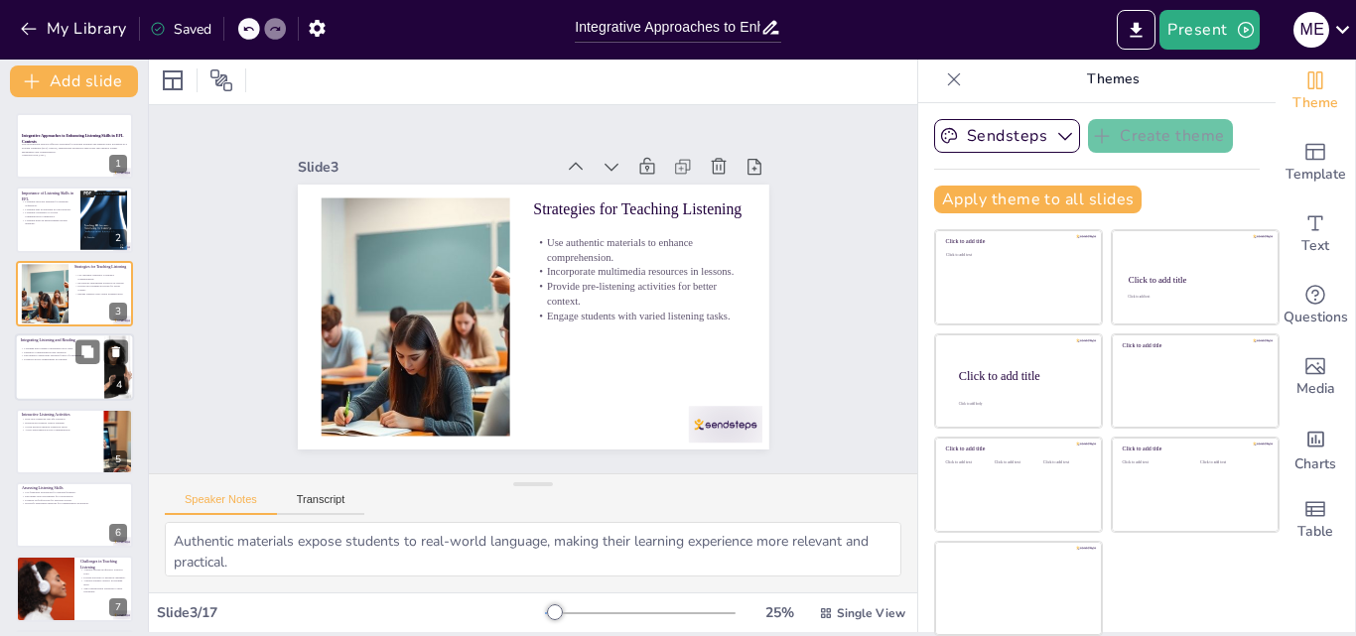
checkbox input "true"
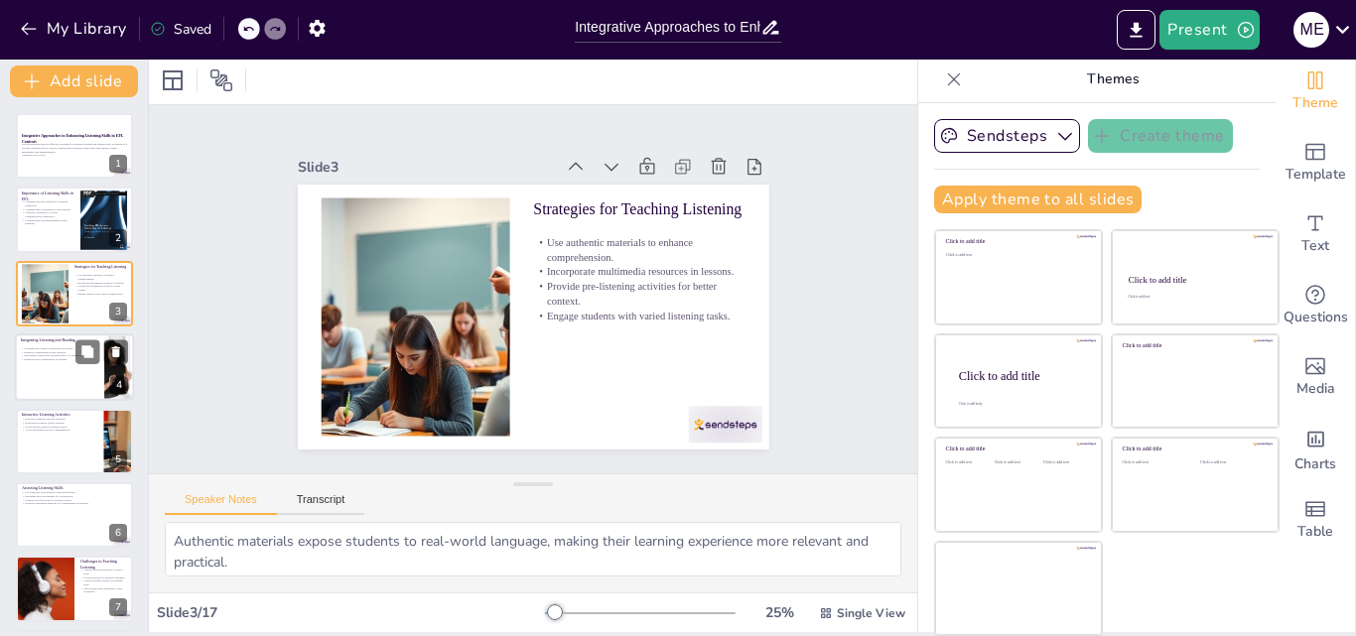
checkbox input "true"
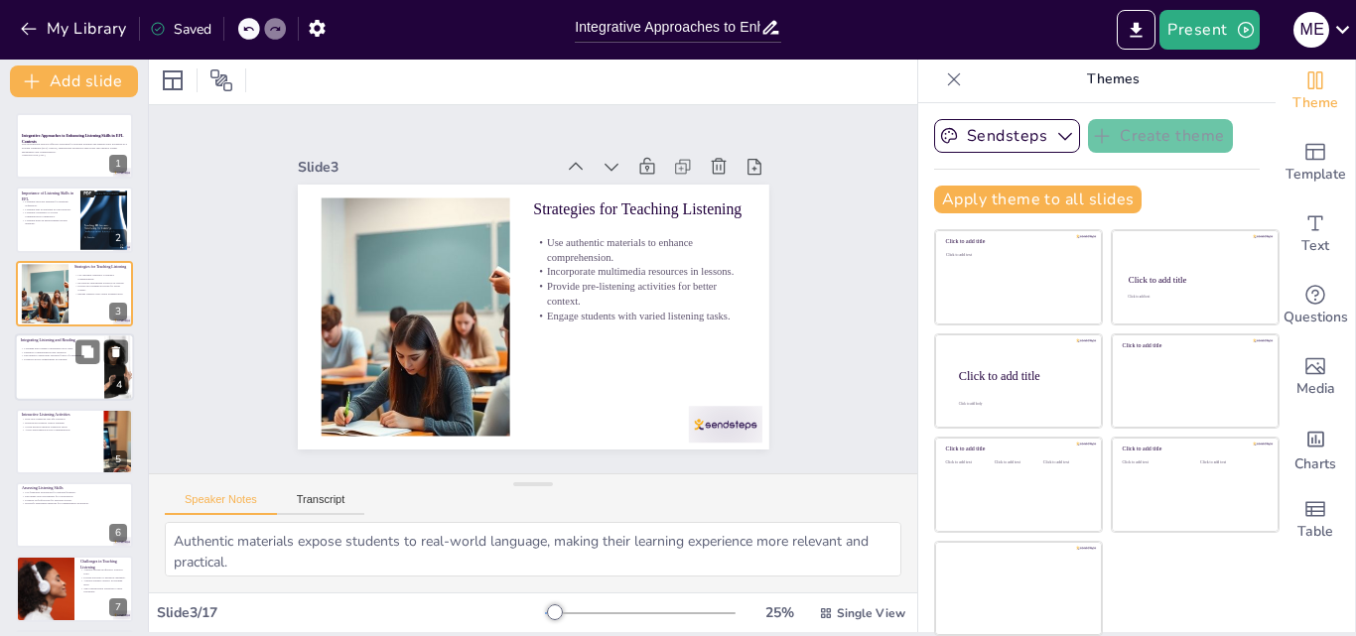
click at [57, 356] on p "Encourages connections between forms of communication." at bounding box center [59, 356] width 77 height 4
checkbox input "true"
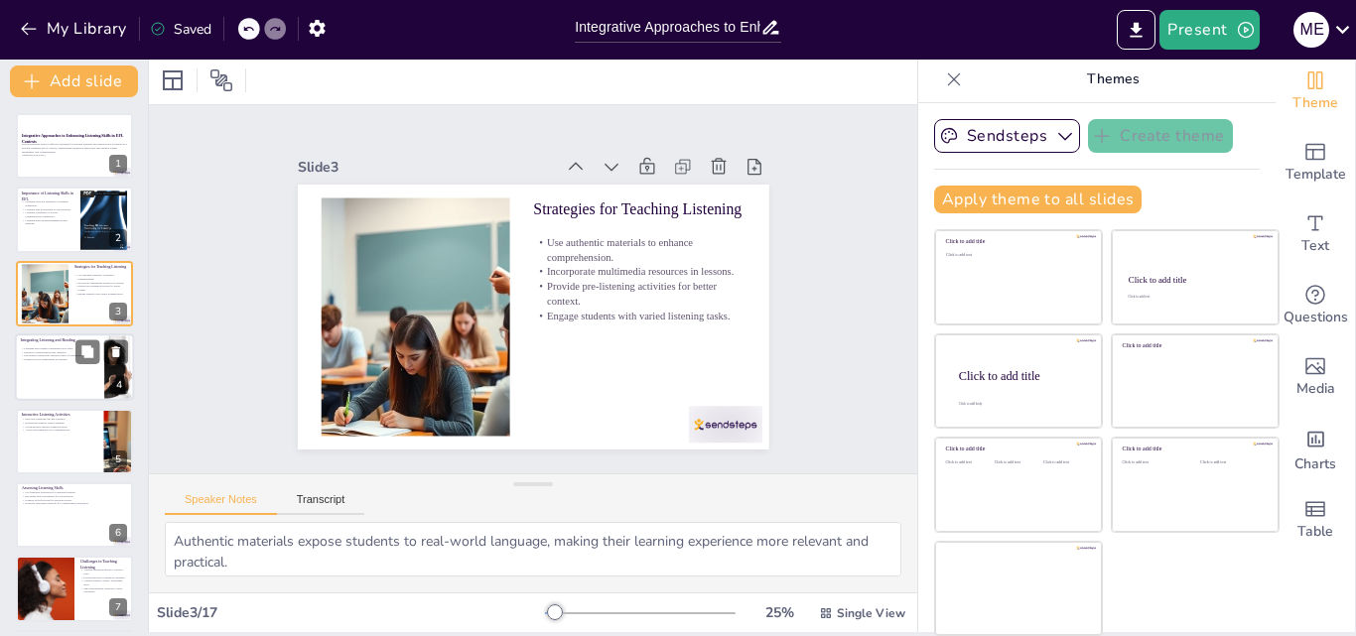
checkbox input "true"
type textarea "The integration of listening and reading activities allows learners to reinforc…"
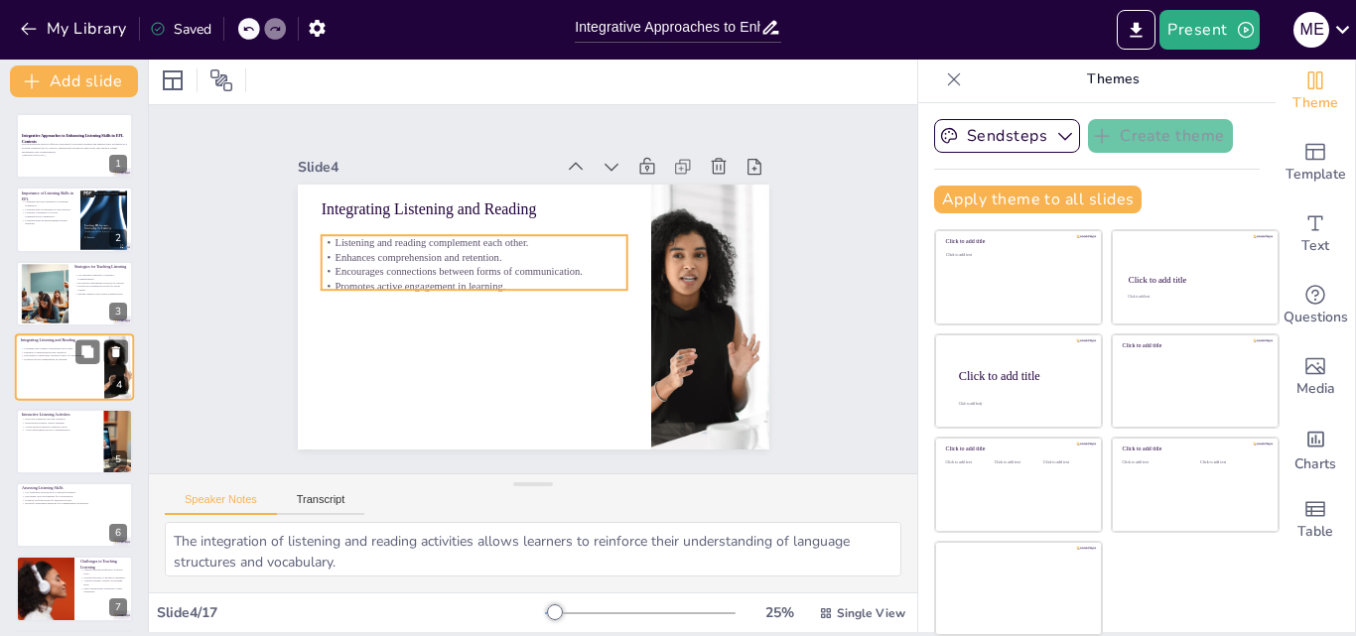
scroll to position [2, 0]
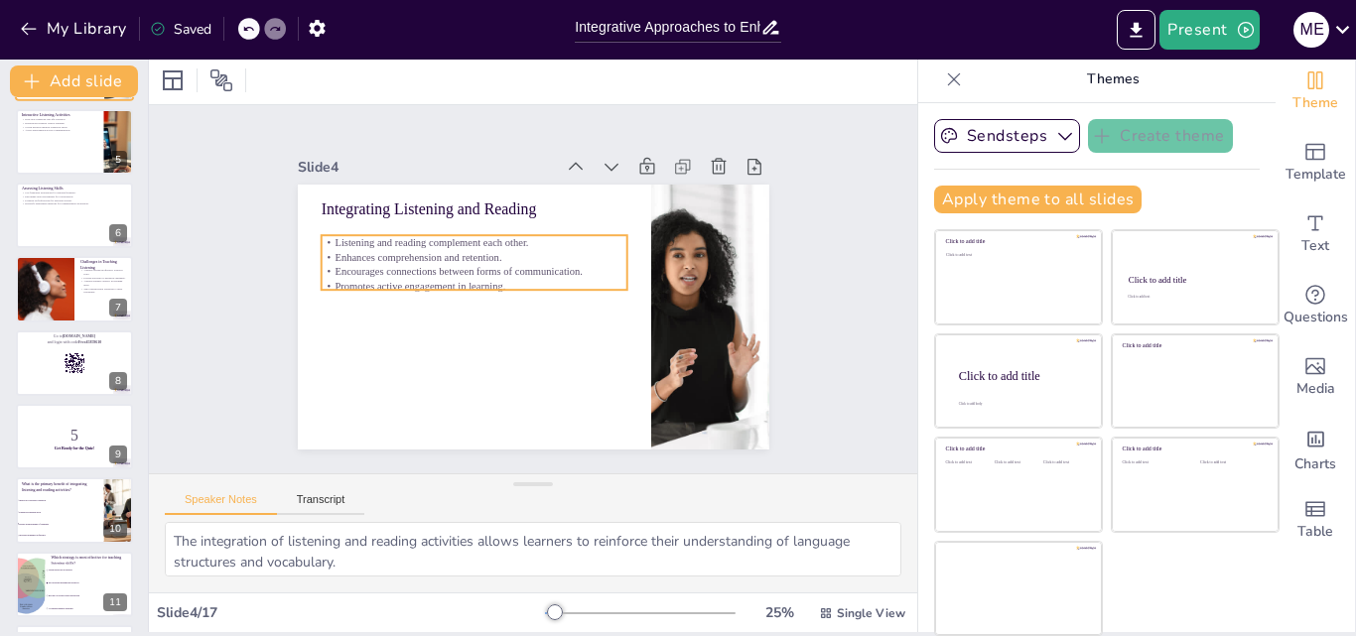
checkbox input "true"
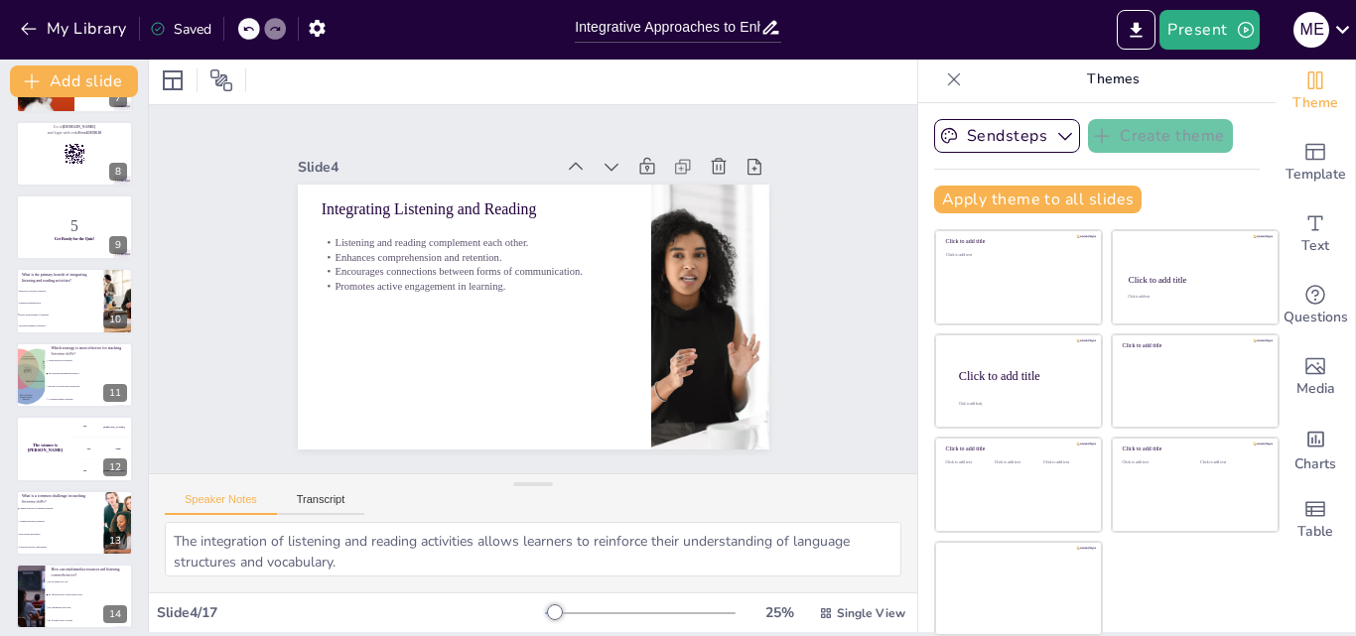
checkbox input "true"
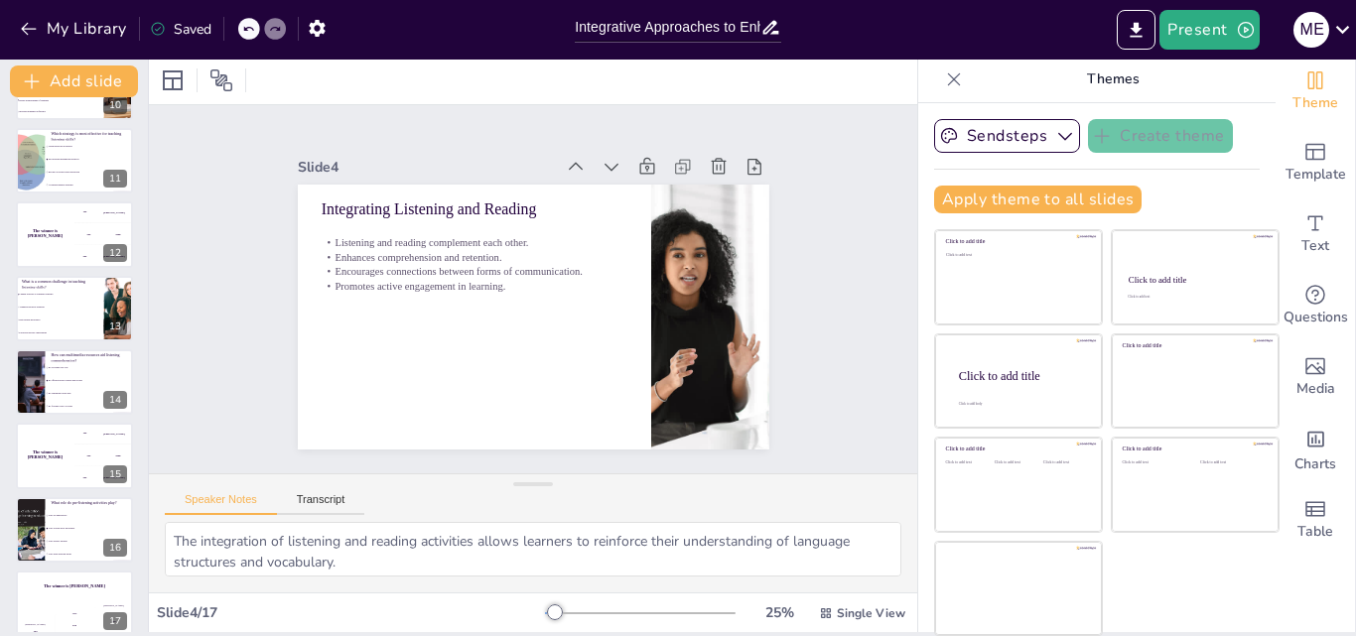
scroll to position [743, 0]
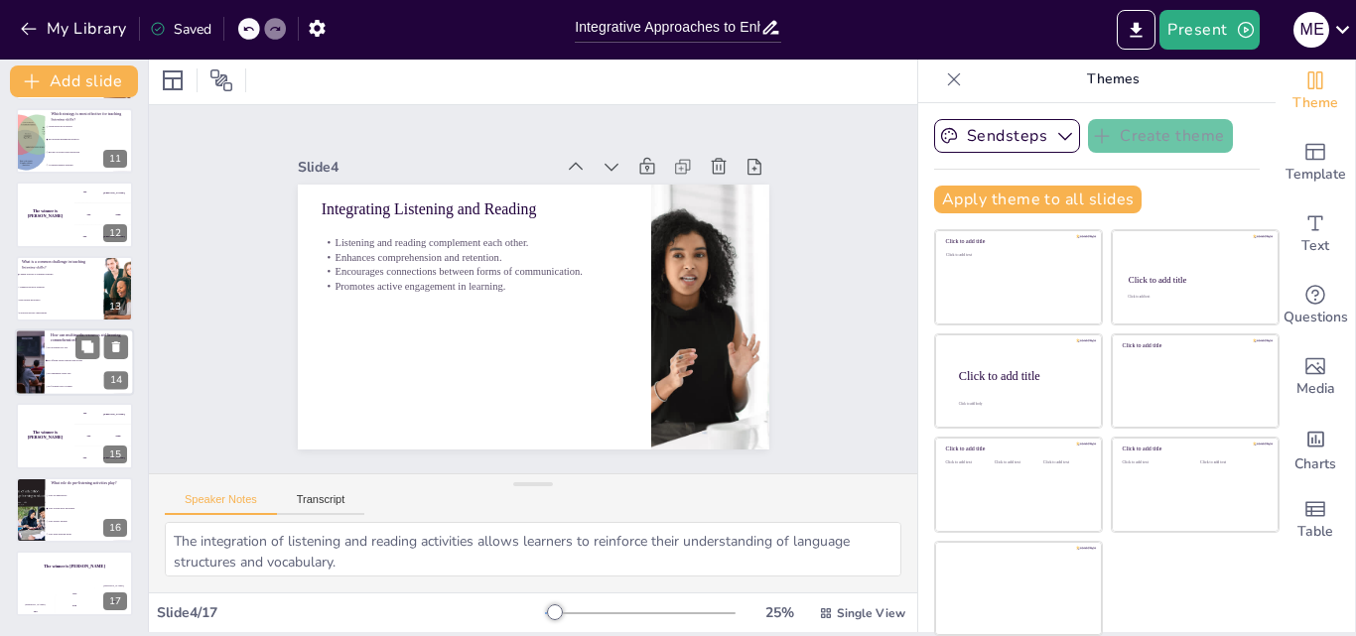
click at [64, 394] on div "How can multimedia resources aid listening comprehension? By providing only tex…" at bounding box center [74, 361] width 119 height 67
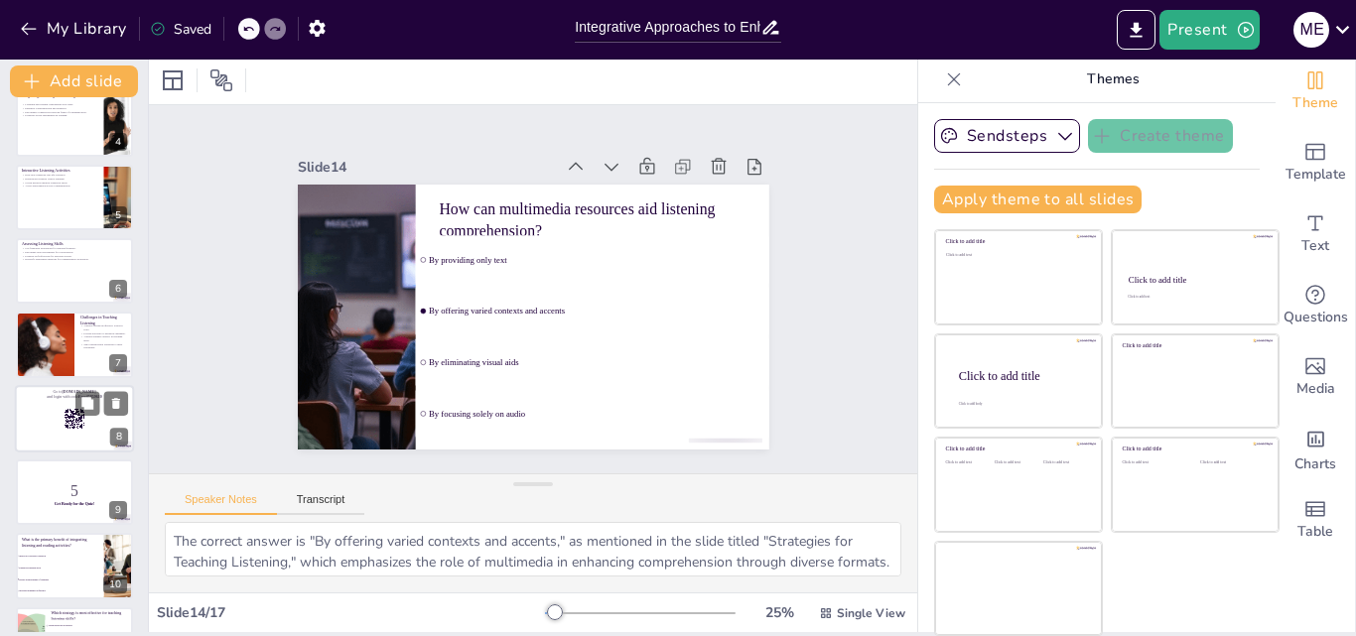
scroll to position [0, 0]
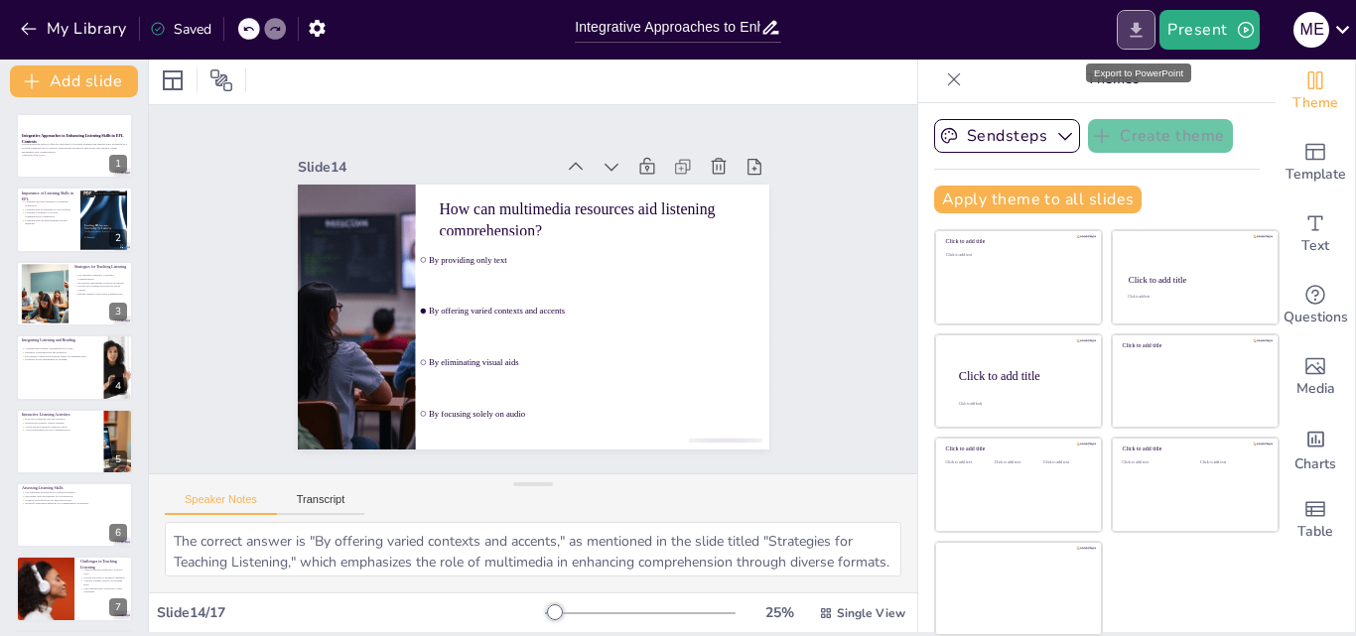
click at [1123, 25] on button "Export to PowerPoint" at bounding box center [1135, 30] width 39 height 40
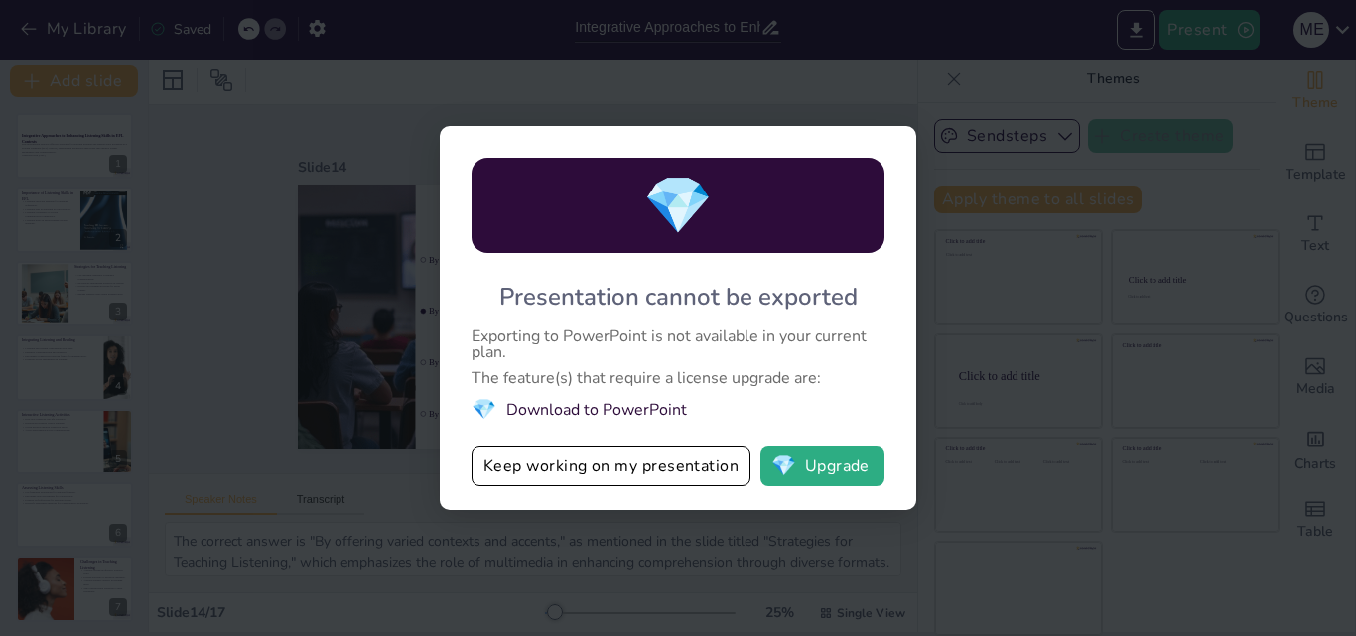
click at [688, 512] on div "💎 Presentation cannot be exported Exporting to PowerPoint is not available in y…" at bounding box center [678, 318] width 1356 height 636
click at [687, 471] on button "Keep working on my presentation" at bounding box center [610, 467] width 279 height 40
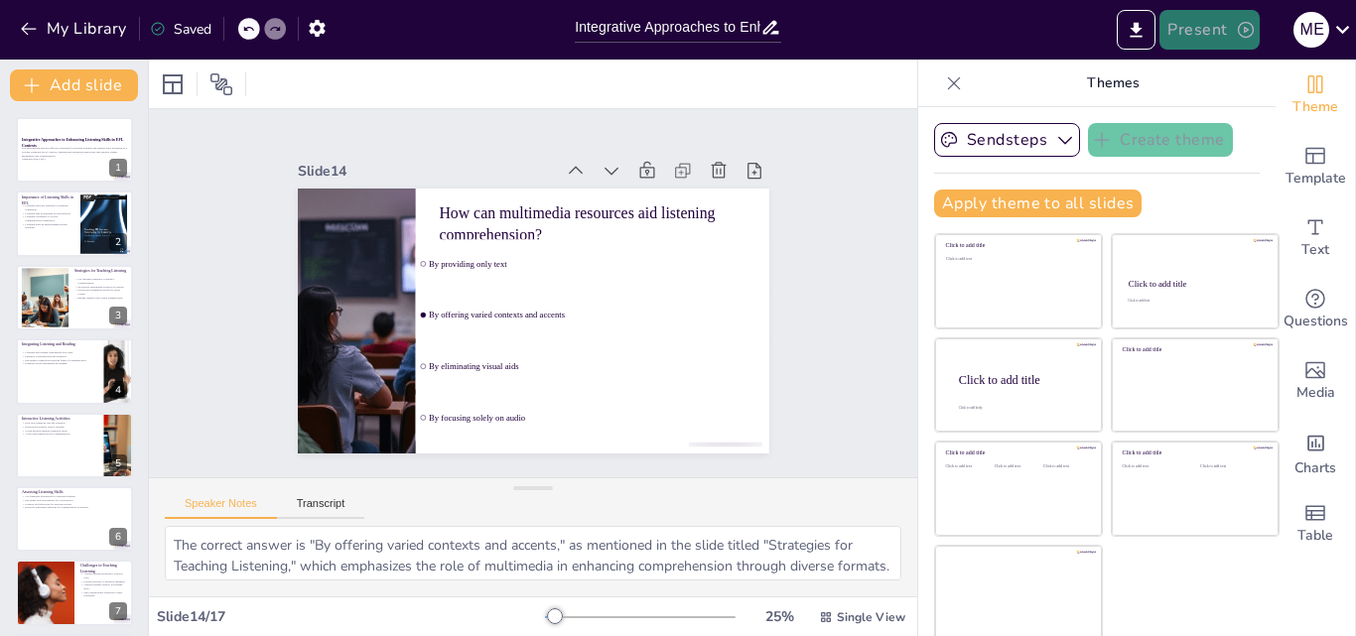
click at [1212, 29] on button "Present" at bounding box center [1208, 30] width 99 height 40
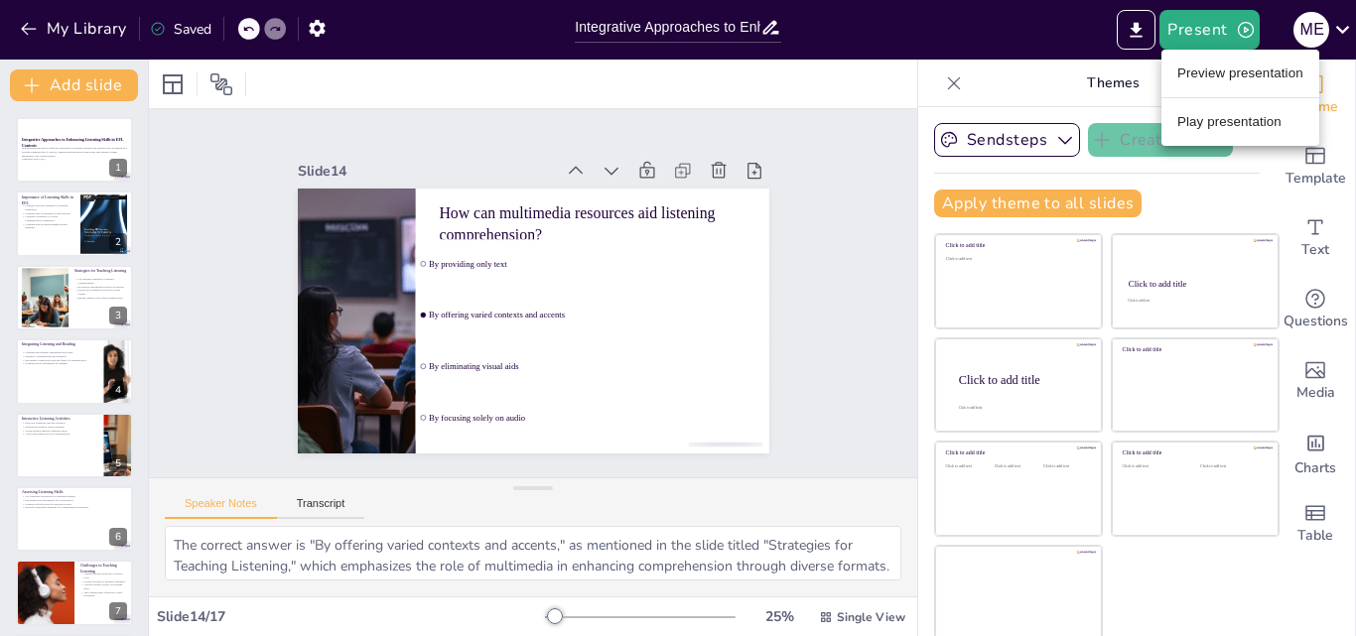
click at [1221, 74] on li "Preview presentation" at bounding box center [1240, 74] width 158 height 32
